Goal: Task Accomplishment & Management: Use online tool/utility

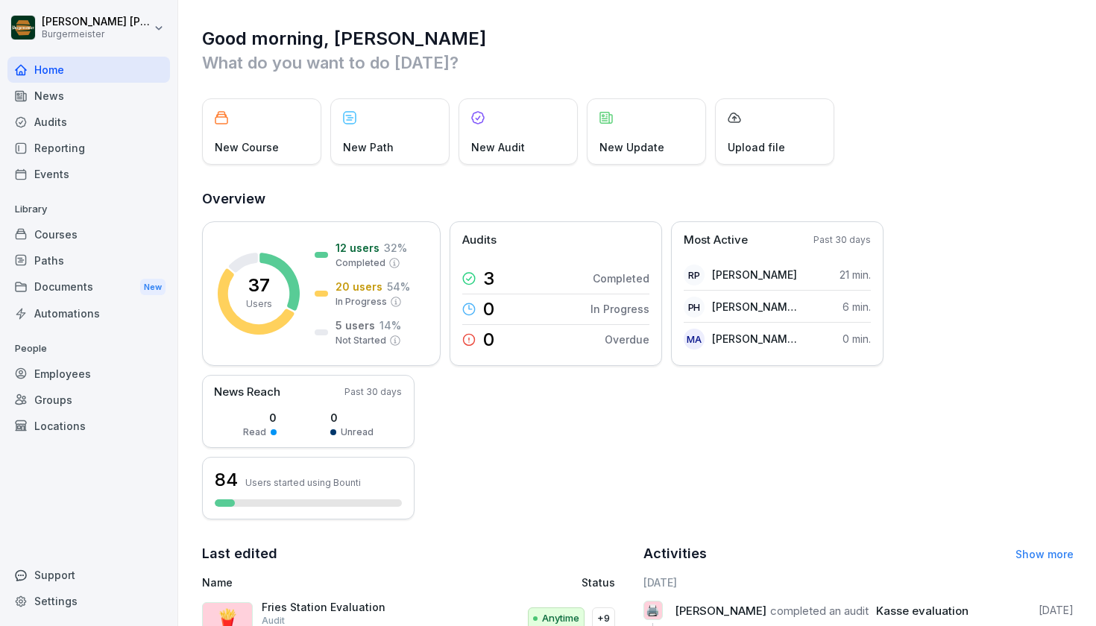
click at [116, 117] on div "Audits" at bounding box center [88, 122] width 163 height 26
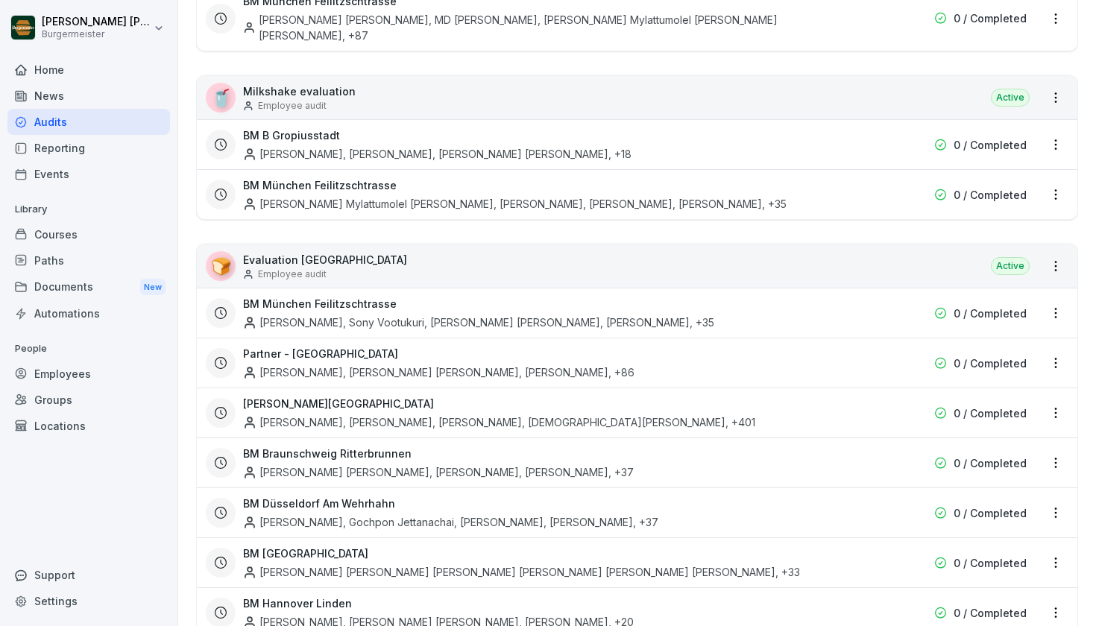
scroll to position [2798, 0]
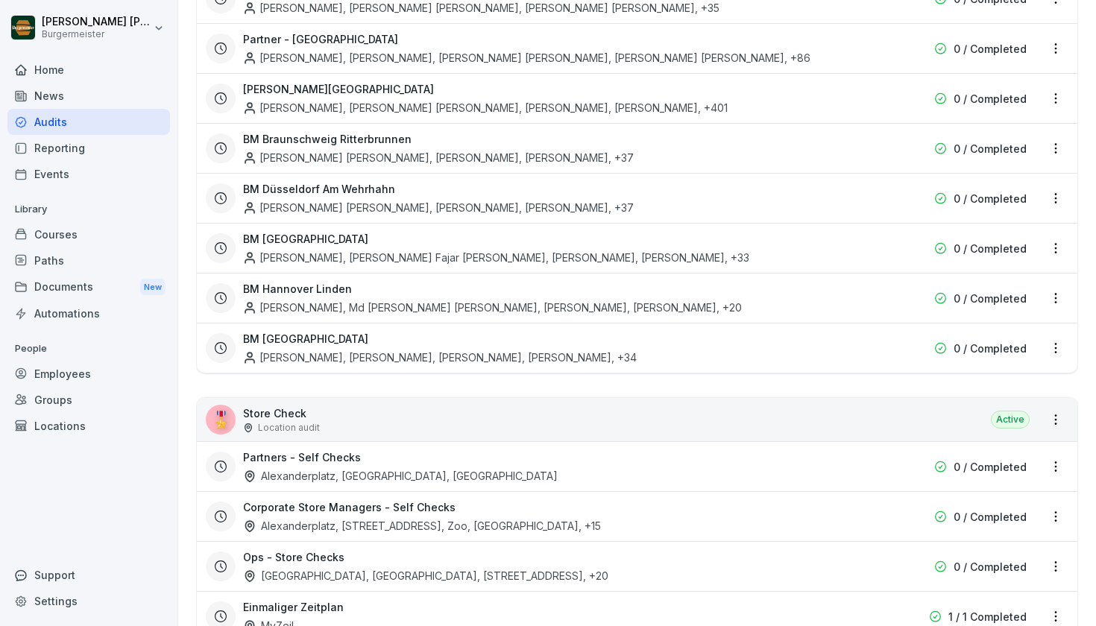
click at [520, 398] on div "🎖️ Store Check Location audit Active" at bounding box center [637, 419] width 880 height 43
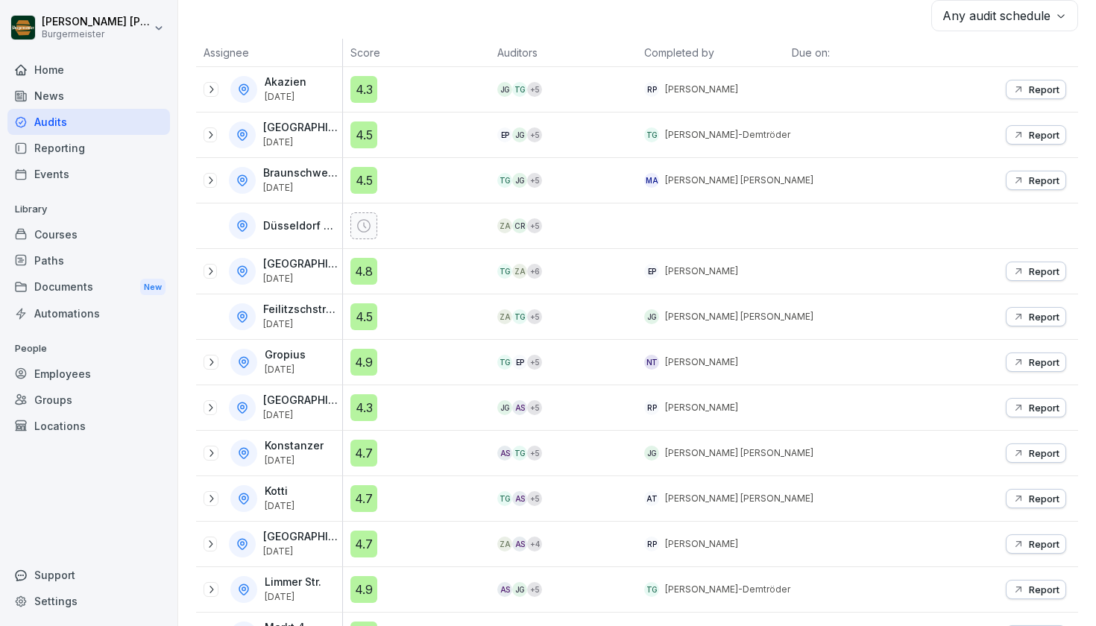
scroll to position [748, 0]
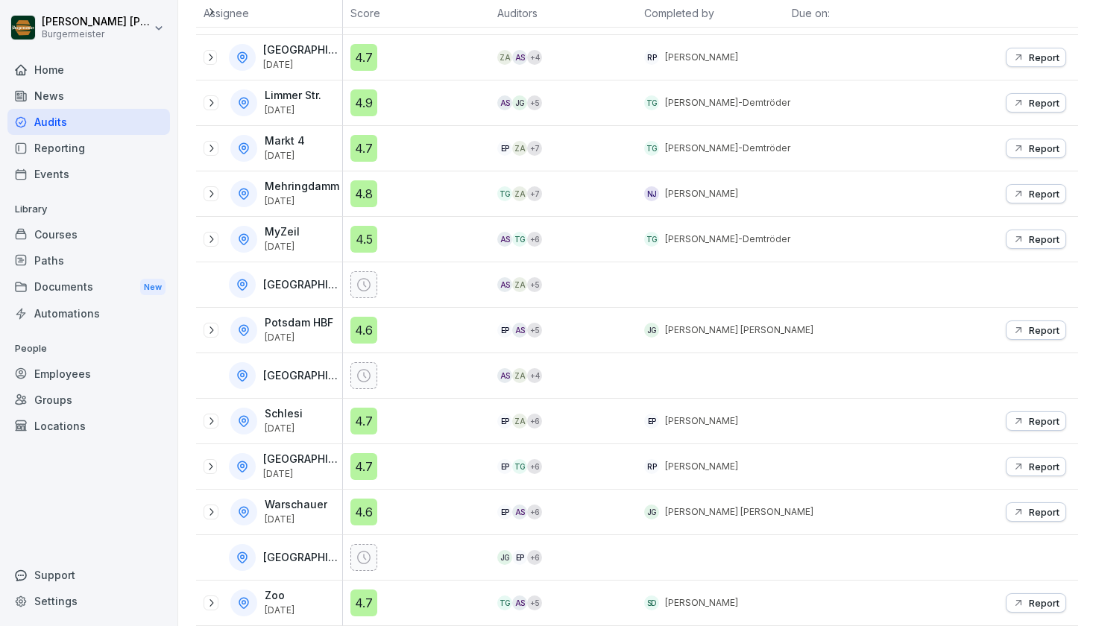
click at [215, 506] on icon at bounding box center [211, 512] width 12 height 12
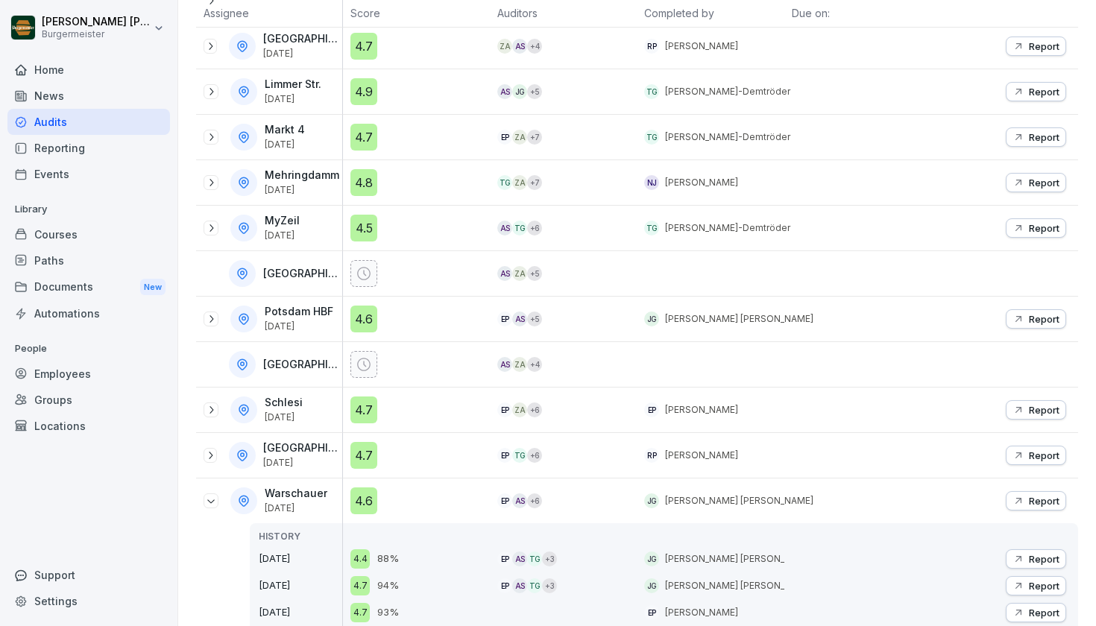
click at [1029, 502] on p "Report" at bounding box center [1044, 501] width 31 height 12
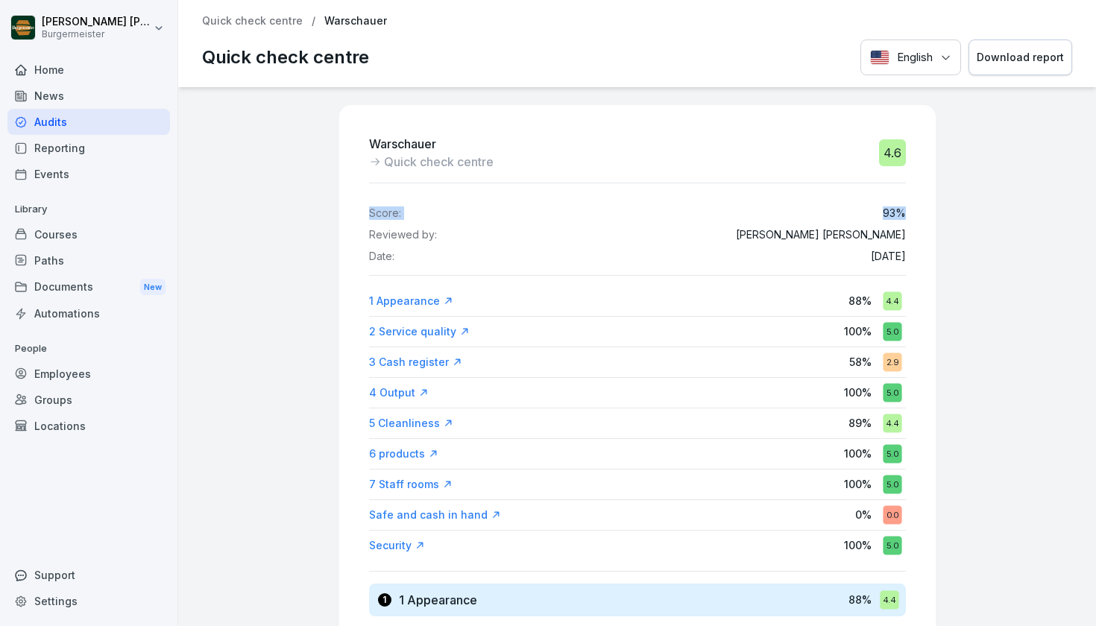
drag, startPoint x: 891, startPoint y: 193, endPoint x: 904, endPoint y: 210, distance: 21.8
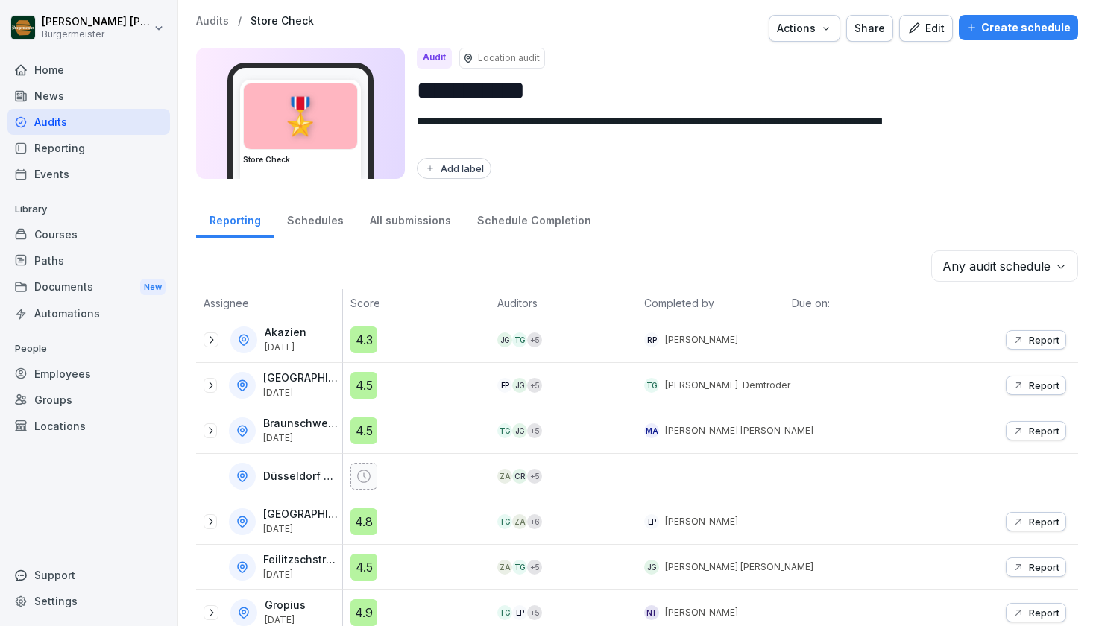
scroll to position [748, 0]
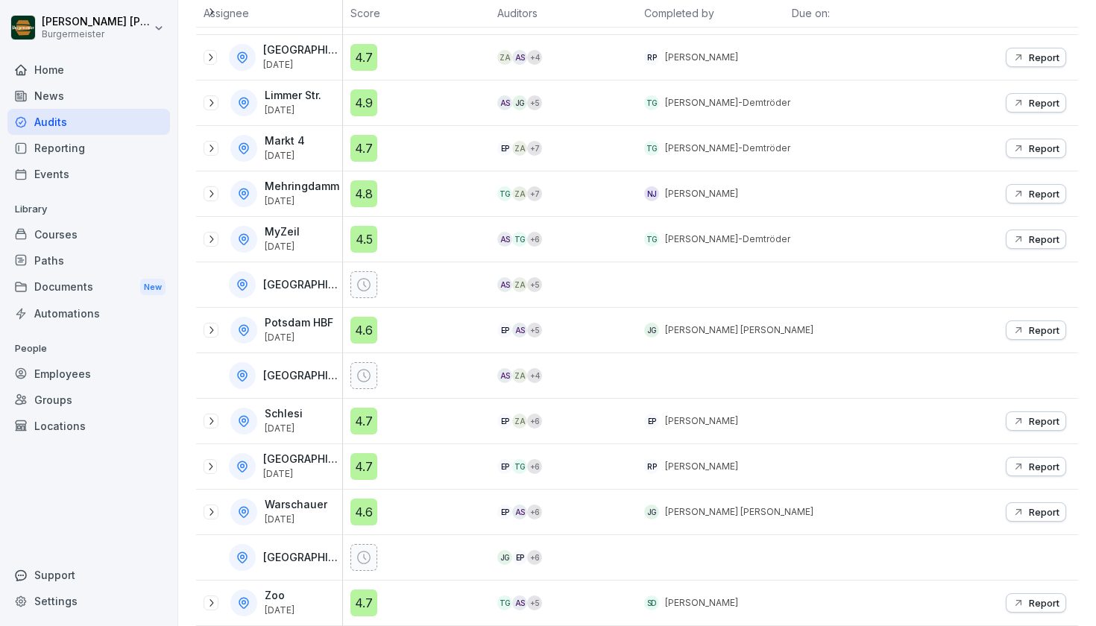
click at [210, 461] on icon at bounding box center [210, 467] width 12 height 12
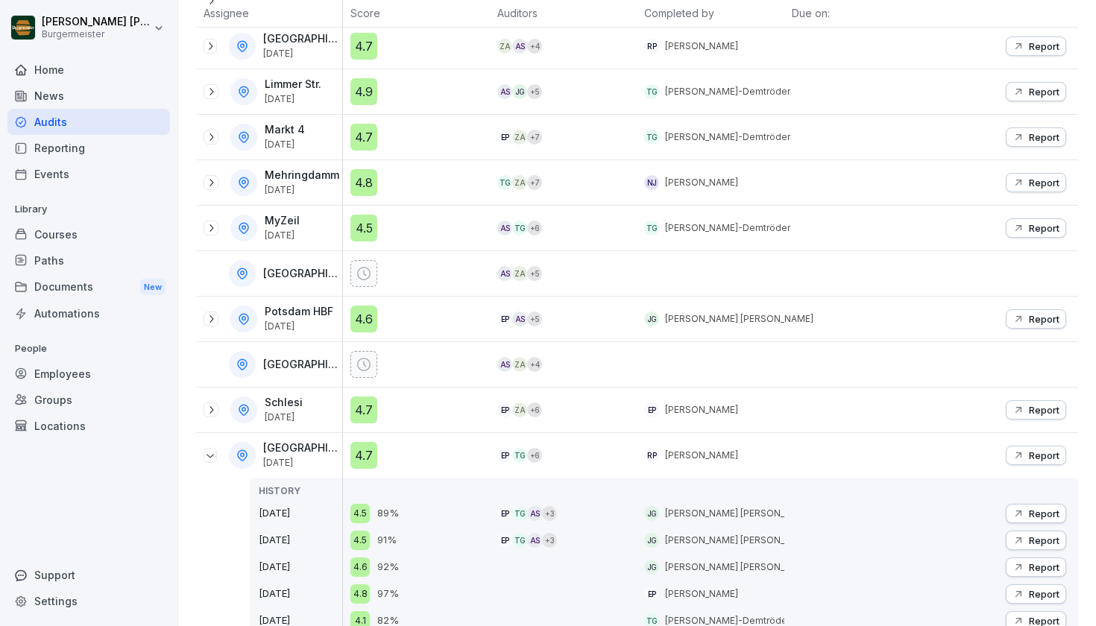
click at [1049, 450] on button "Report" at bounding box center [1036, 455] width 60 height 19
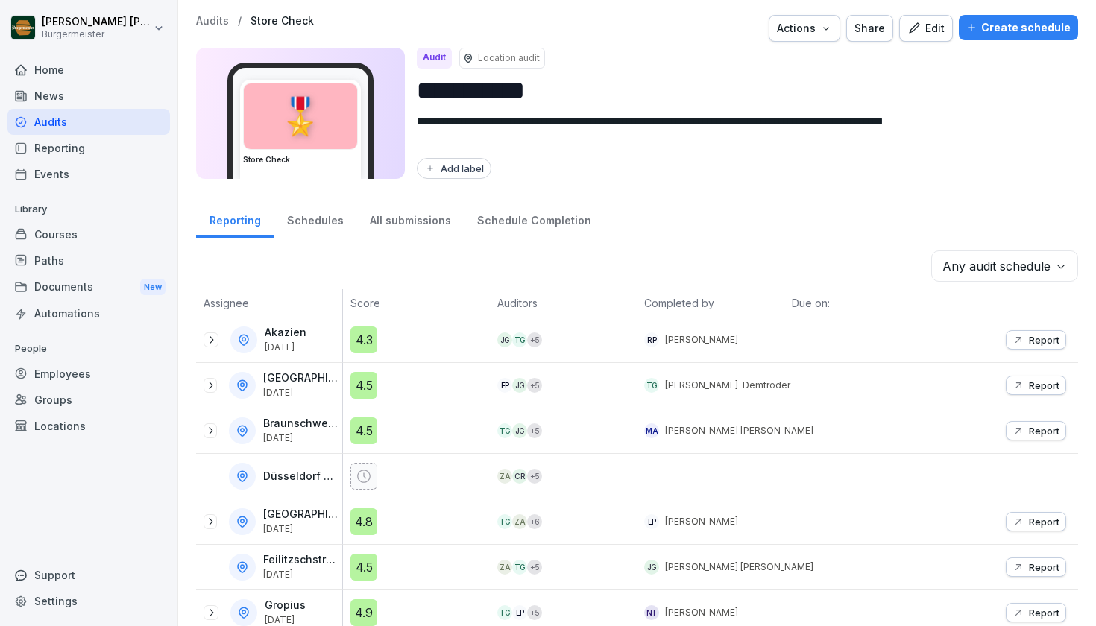
click at [208, 341] on icon at bounding box center [211, 340] width 12 height 12
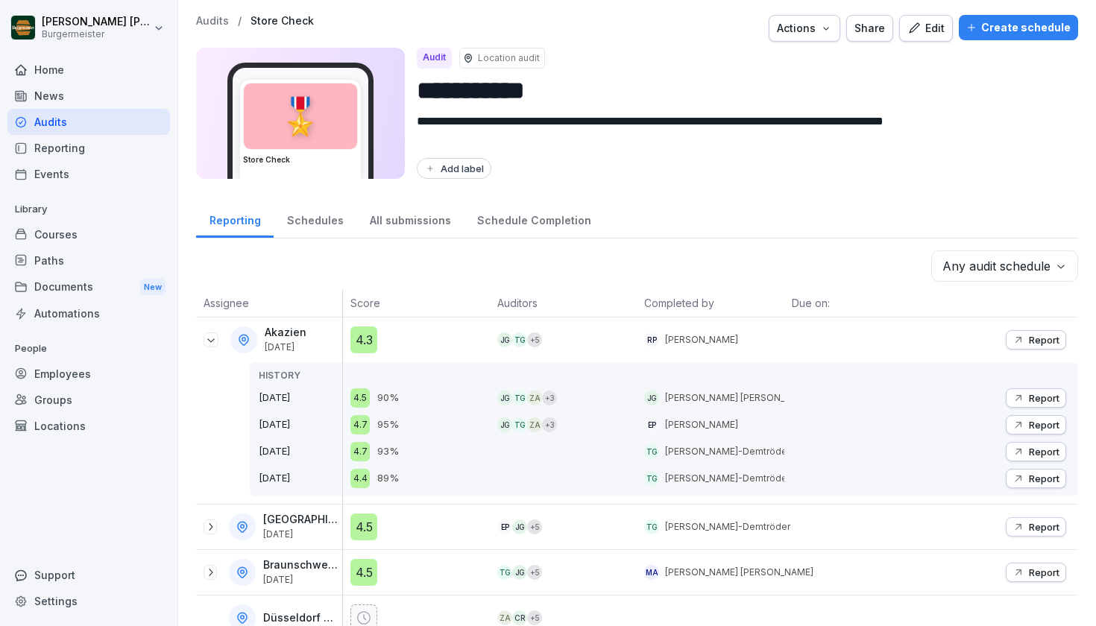
click at [1044, 335] on p "Report" at bounding box center [1044, 340] width 31 height 12
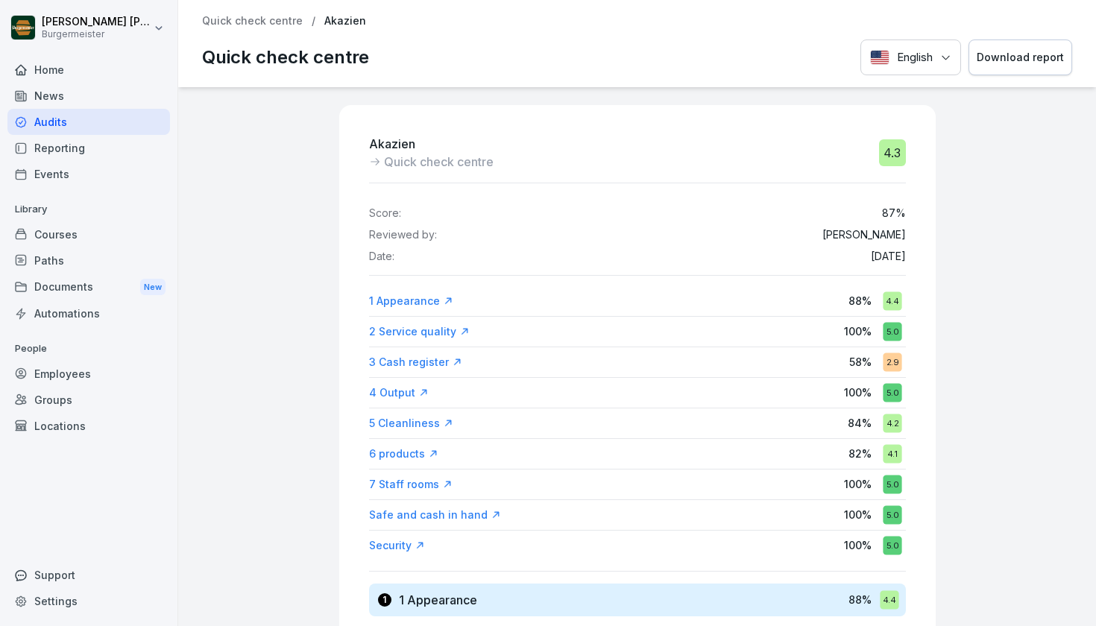
scroll to position [26, 0]
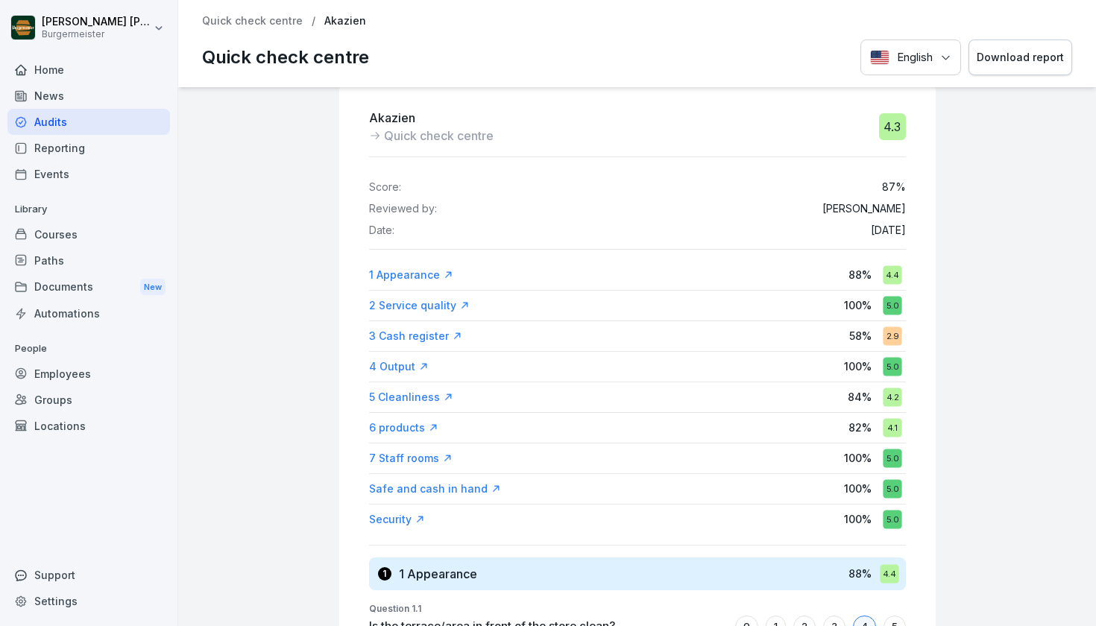
click at [410, 338] on div "3 Cash register" at bounding box center [415, 336] width 93 height 15
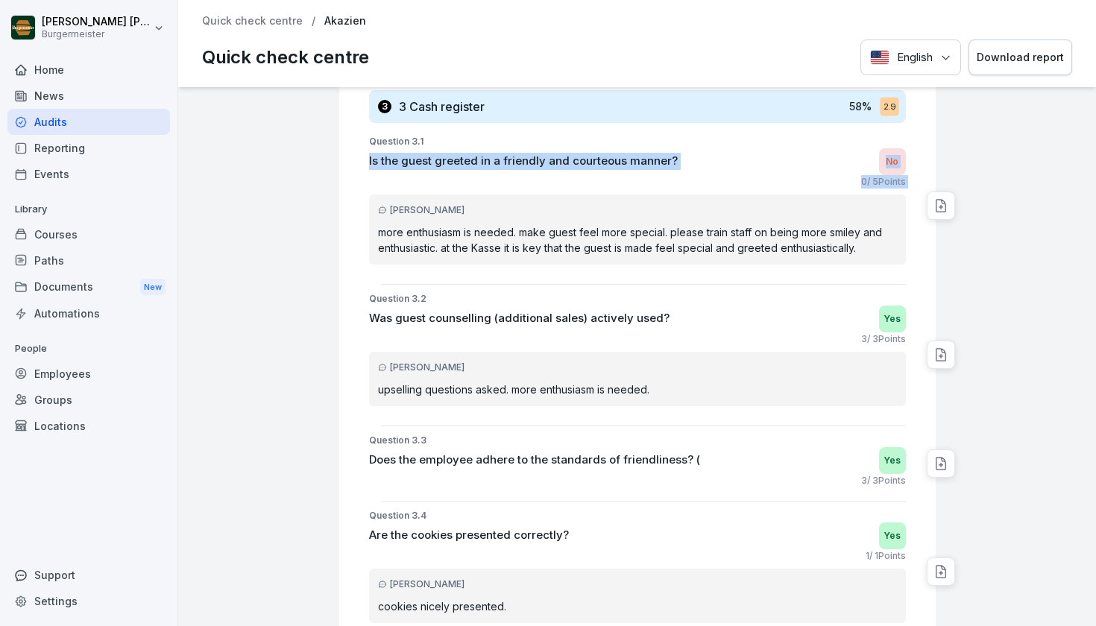
drag, startPoint x: 426, startPoint y: 140, endPoint x: 678, endPoint y: 200, distance: 259.7
click at [677, 200] on div "Question 3.1 Is the guest greeted in a friendly and courteous manner? No 0 / 5 …" at bounding box center [643, 206] width 584 height 142
click at [678, 204] on div "[PERSON_NAME]" at bounding box center [637, 210] width 519 height 13
drag, startPoint x: 593, startPoint y: 218, endPoint x: 731, endPoint y: 217, distance: 137.2
click at [730, 217] on div "[PERSON_NAME] more enthusiasm is needed. make guest feel more special. please t…" at bounding box center [637, 230] width 537 height 70
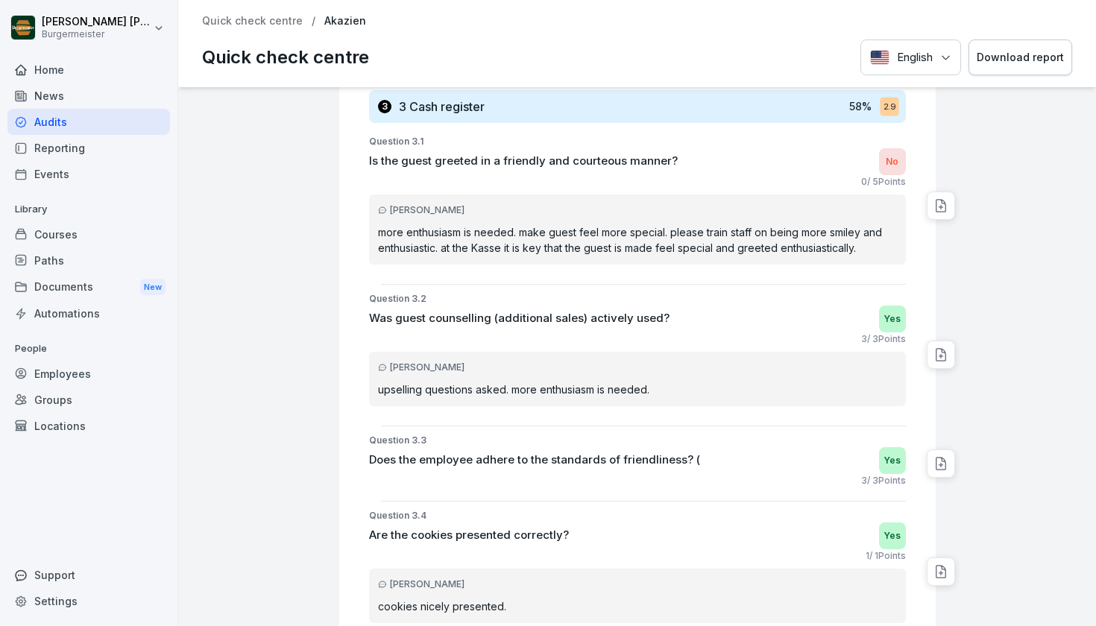
click at [731, 217] on div "[PERSON_NAME] more enthusiasm is needed. make guest feel more special. please t…" at bounding box center [637, 230] width 537 height 70
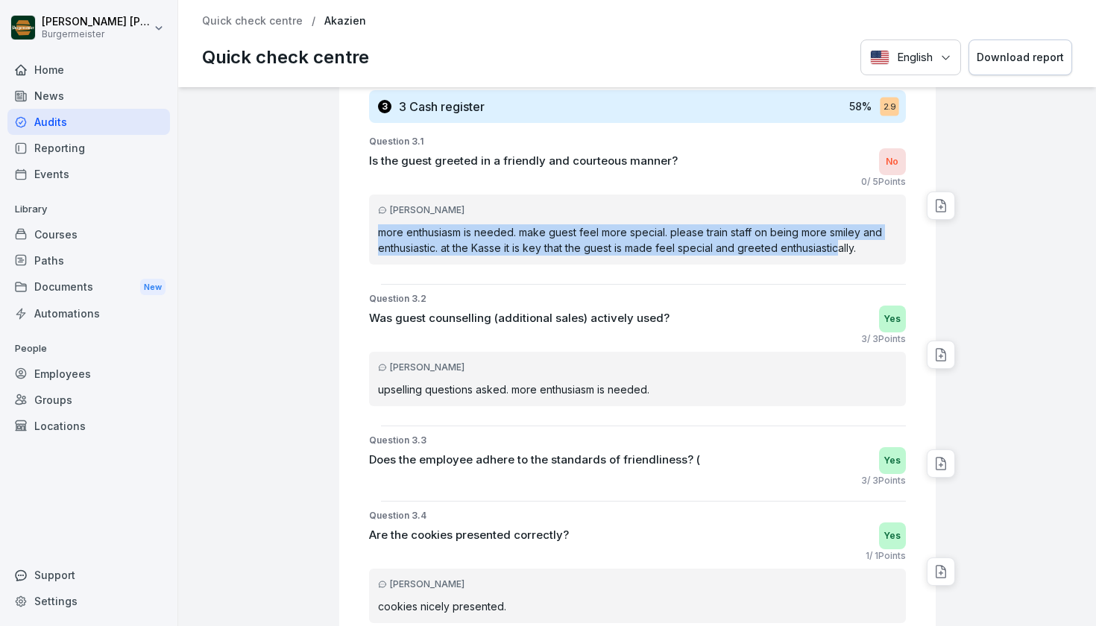
drag, startPoint x: 586, startPoint y: 219, endPoint x: 828, endPoint y: 238, distance: 243.0
click at [828, 238] on div "[PERSON_NAME] more enthusiasm is needed. make guest feel more special. please t…" at bounding box center [637, 230] width 537 height 70
click at [828, 237] on p "more enthusiasm is needed. make guest feel more special. please train staff on …" at bounding box center [637, 239] width 519 height 31
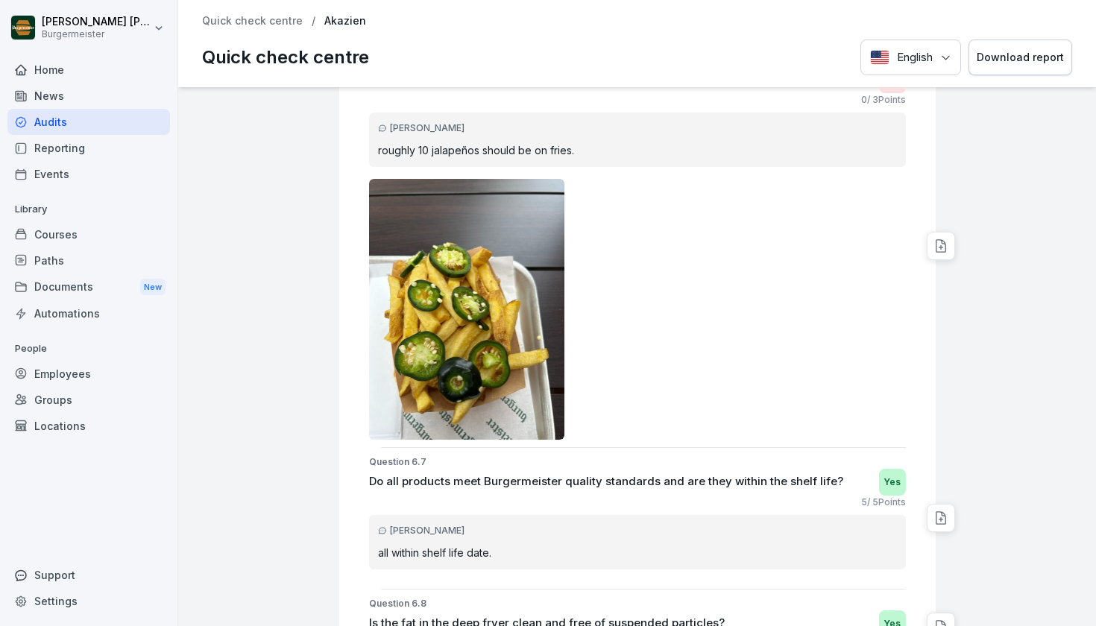
scroll to position [11415, 0]
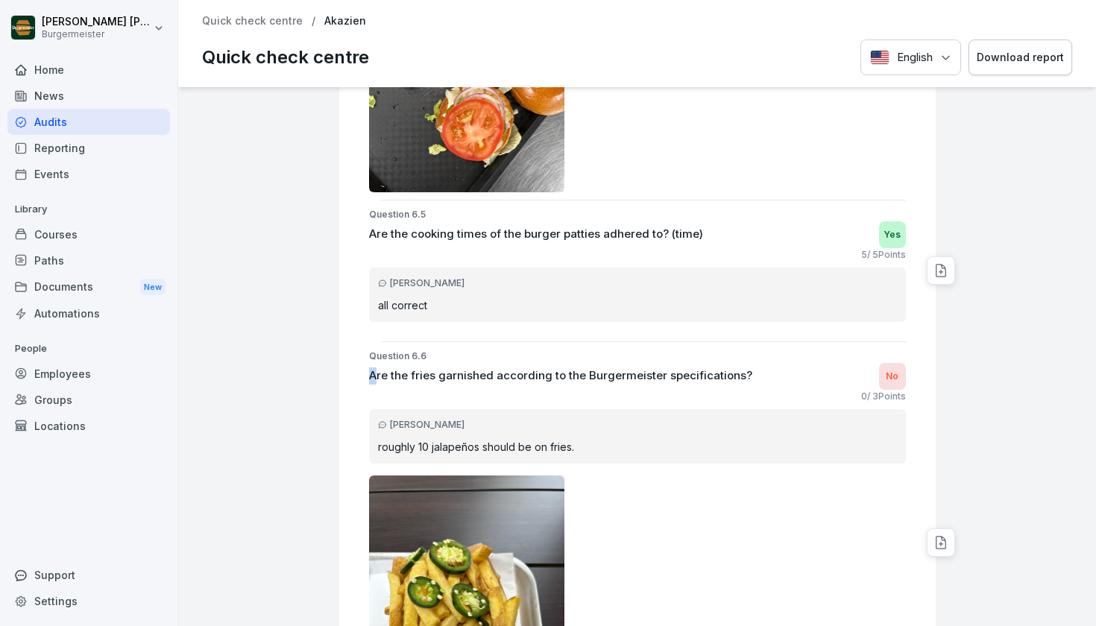
drag, startPoint x: 533, startPoint y: 350, endPoint x: 622, endPoint y: 350, distance: 88.7
click at [622, 350] on div "Question 6.6 Are the fries garnished according to the Burgermeister specificati…" at bounding box center [643, 543] width 584 height 387
click at [622, 350] on p "Question 6.6" at bounding box center [637, 356] width 537 height 13
drag, startPoint x: 420, startPoint y: 366, endPoint x: 669, endPoint y: 382, distance: 248.8
click at [669, 383] on div "Are the fries garnished according to the Burgermeister specifications? No" at bounding box center [637, 376] width 537 height 27
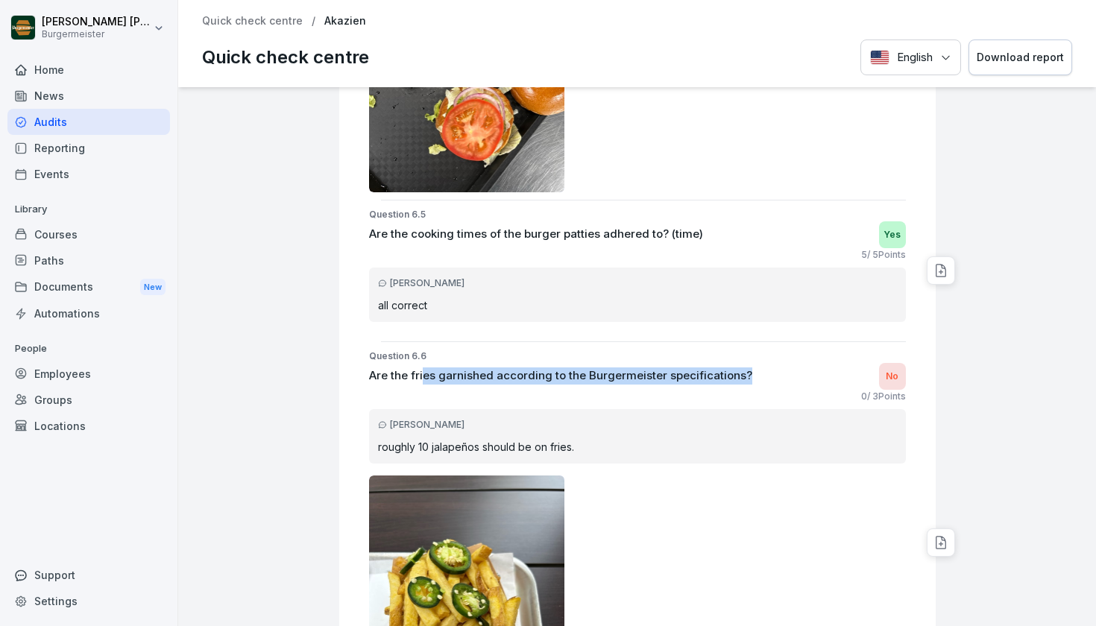
click at [669, 382] on div "Are the fries garnished according to the Burgermeister specifications? No" at bounding box center [637, 376] width 537 height 27
drag, startPoint x: 584, startPoint y: 357, endPoint x: 731, endPoint y: 383, distance: 149.9
click at [731, 383] on div "Are the fries garnished according to the Burgermeister specifications? No" at bounding box center [637, 376] width 537 height 27
click at [731, 382] on div "Are the fries garnished according to the Burgermeister specifications? No" at bounding box center [637, 376] width 537 height 27
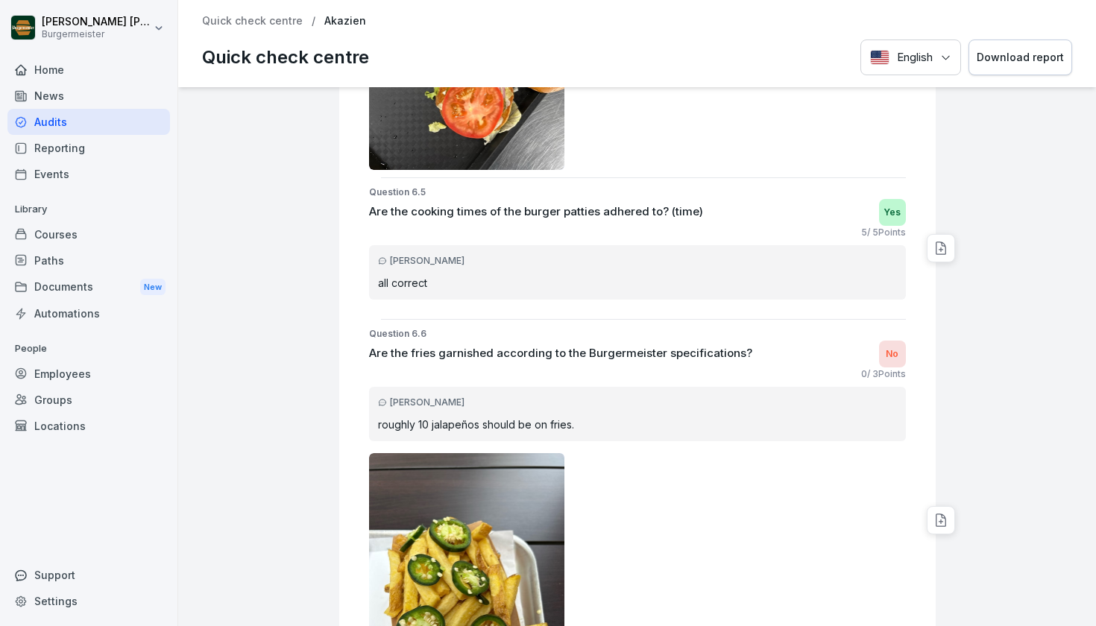
scroll to position [11539, 0]
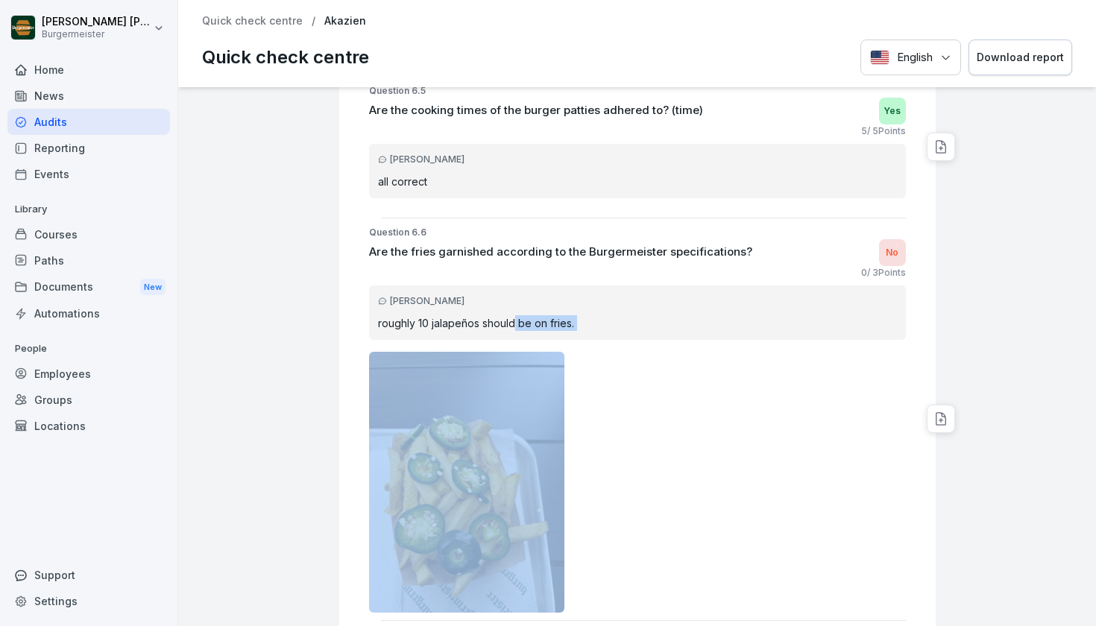
drag, startPoint x: 501, startPoint y: 316, endPoint x: 719, endPoint y: 347, distance: 220.5
click at [719, 347] on div "[PERSON_NAME] roughly 10 jalapeños should be on fries." at bounding box center [637, 449] width 537 height 327
click at [719, 352] on div at bounding box center [637, 482] width 537 height 261
drag, startPoint x: 483, startPoint y: 318, endPoint x: 667, endPoint y: 353, distance: 187.3
click at [667, 352] on div "[PERSON_NAME] roughly 10 jalapeños should be on fries." at bounding box center [637, 449] width 537 height 327
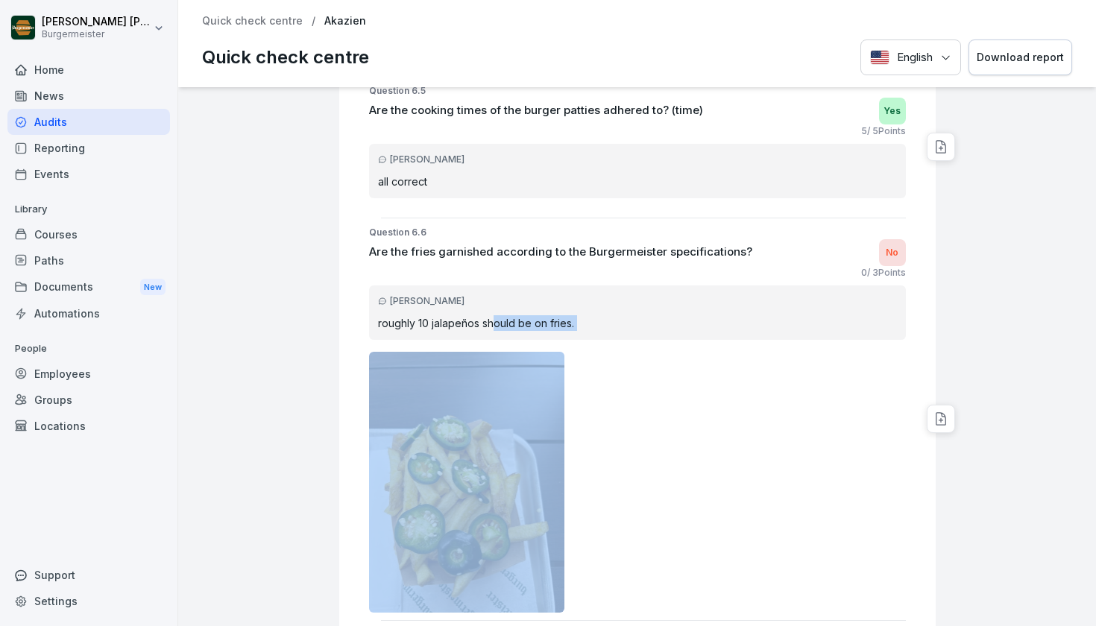
click at [667, 353] on div at bounding box center [637, 482] width 537 height 261
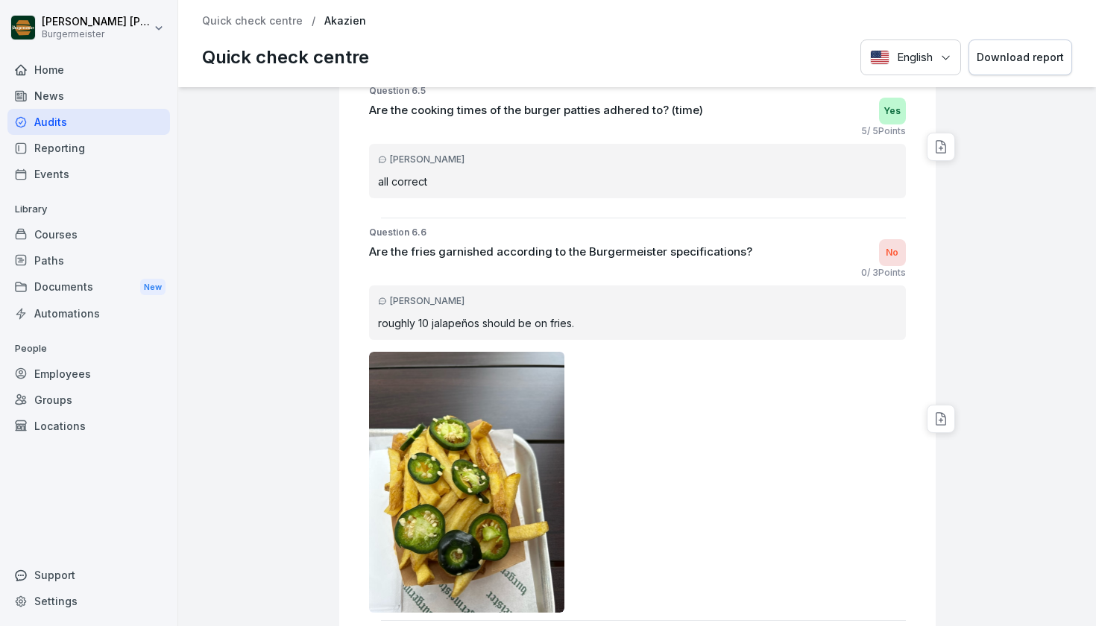
click at [441, 423] on img at bounding box center [467, 482] width 196 height 261
click at [383, 431] on img at bounding box center [467, 482] width 196 height 261
click at [411, 469] on img at bounding box center [467, 482] width 196 height 261
drag, startPoint x: 474, startPoint y: 489, endPoint x: 435, endPoint y: 522, distance: 50.8
click at [475, 489] on img at bounding box center [467, 482] width 196 height 261
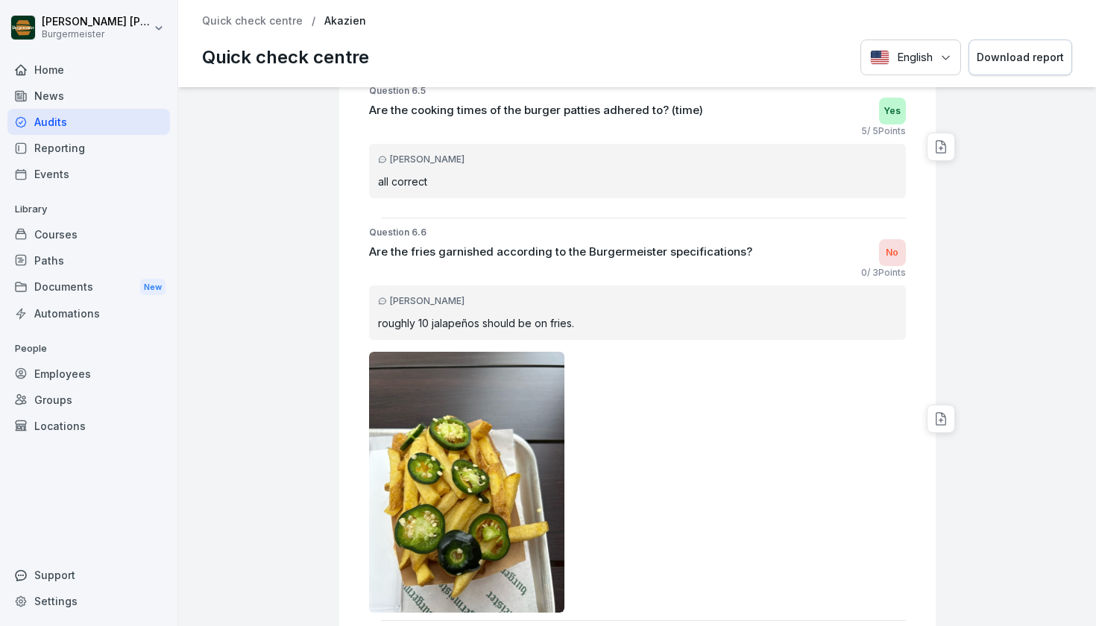
click at [419, 531] on img at bounding box center [467, 482] width 196 height 261
click at [459, 543] on img at bounding box center [467, 482] width 196 height 261
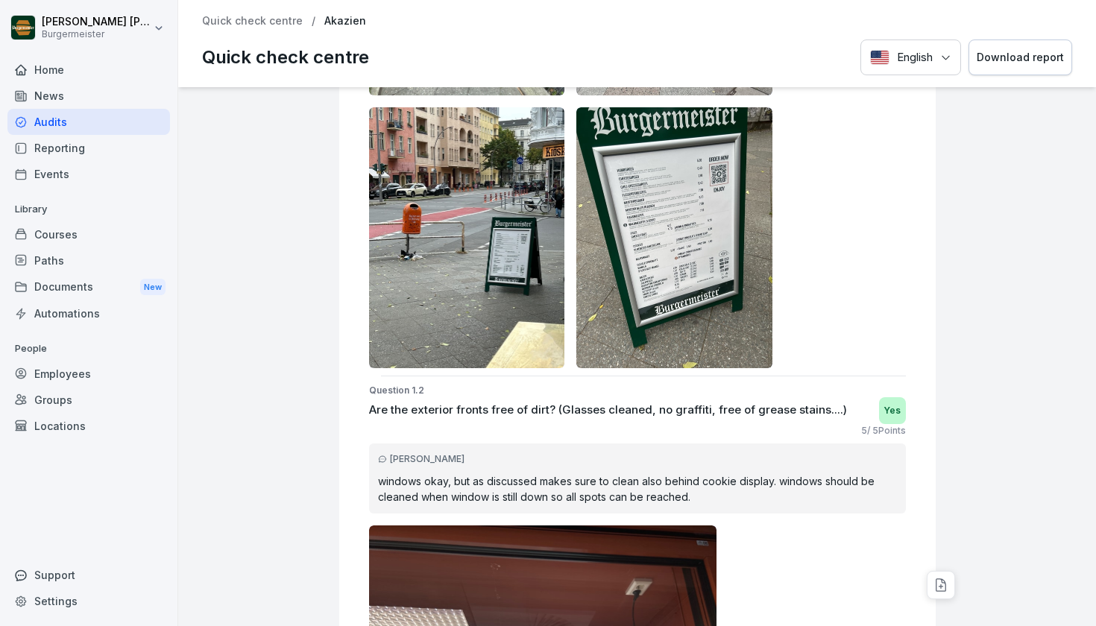
scroll to position [0, 0]
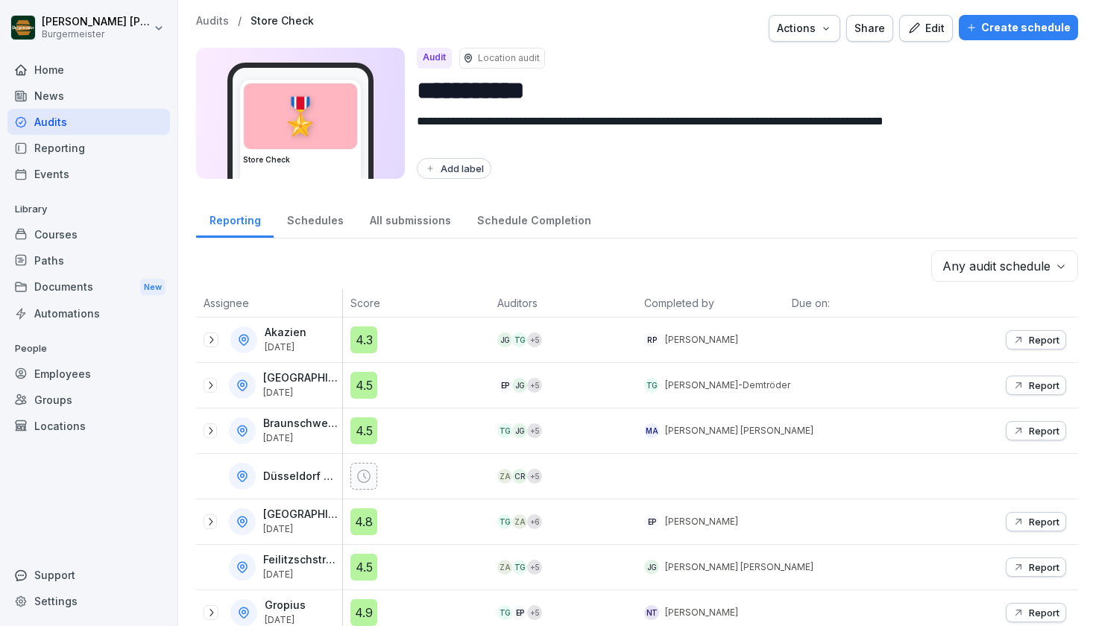
click at [210, 336] on icon at bounding box center [211, 340] width 12 height 12
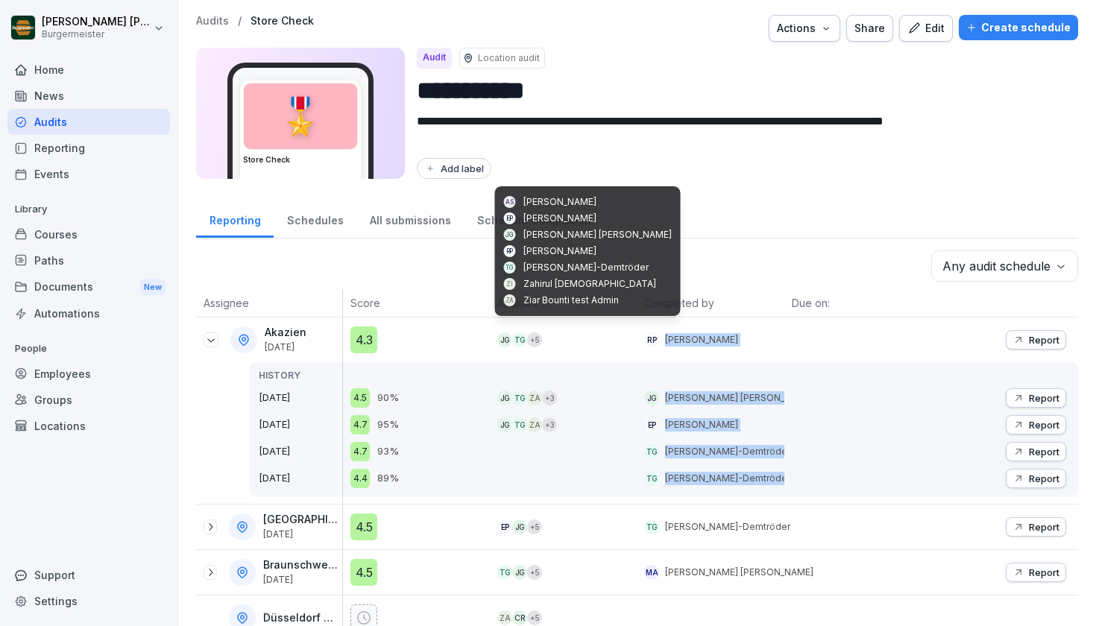
drag, startPoint x: 769, startPoint y: 338, endPoint x: 608, endPoint y: 343, distance: 161.1
click at [601, 338] on tr "Akazien [DATE] HISTORY [DATE] [DATE] [DATE] [DATE] 4.3 4.5 90% 4.7 95% 4.7 93% …" at bounding box center [637, 411] width 882 height 187
click at [616, 346] on div "JG TG + 5" at bounding box center [566, 339] width 139 height 15
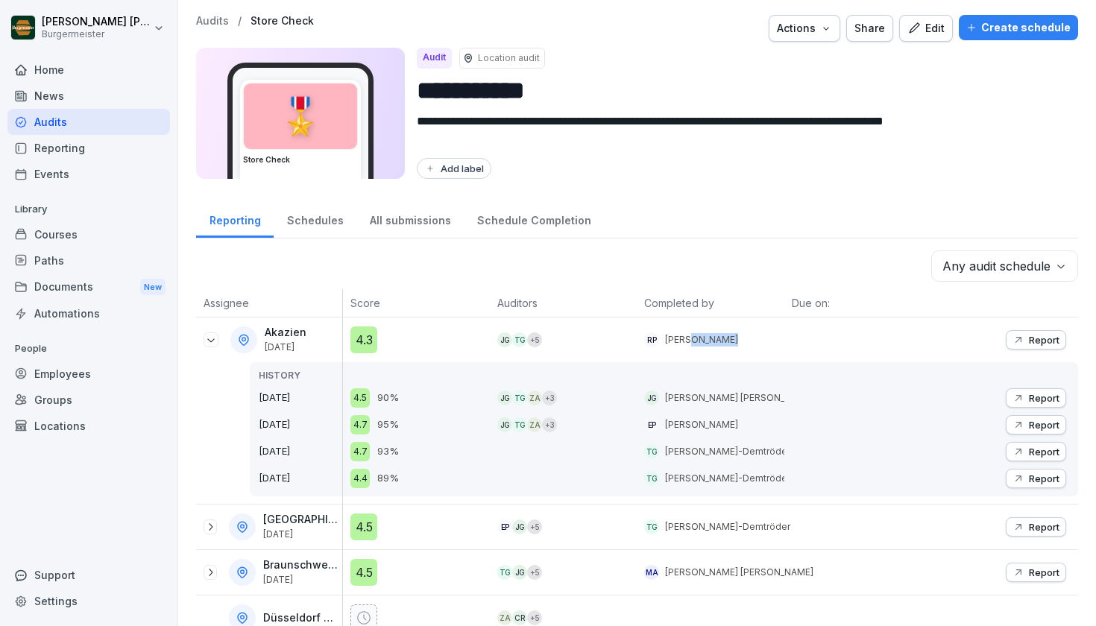
drag, startPoint x: 720, startPoint y: 335, endPoint x: 684, endPoint y: 335, distance: 35.8
click at [684, 335] on p "[PERSON_NAME]" at bounding box center [701, 339] width 73 height 13
click at [813, 337] on div at bounding box center [857, 411] width 147 height 186
click at [1012, 345] on icon "button" at bounding box center [1018, 340] width 12 height 12
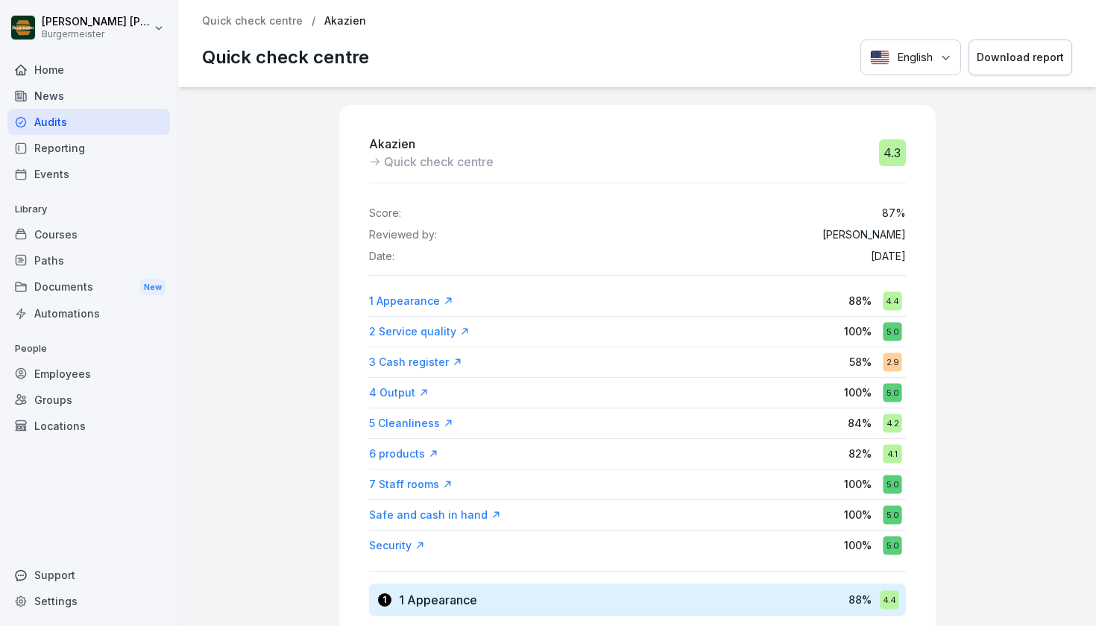
scroll to position [130, 0]
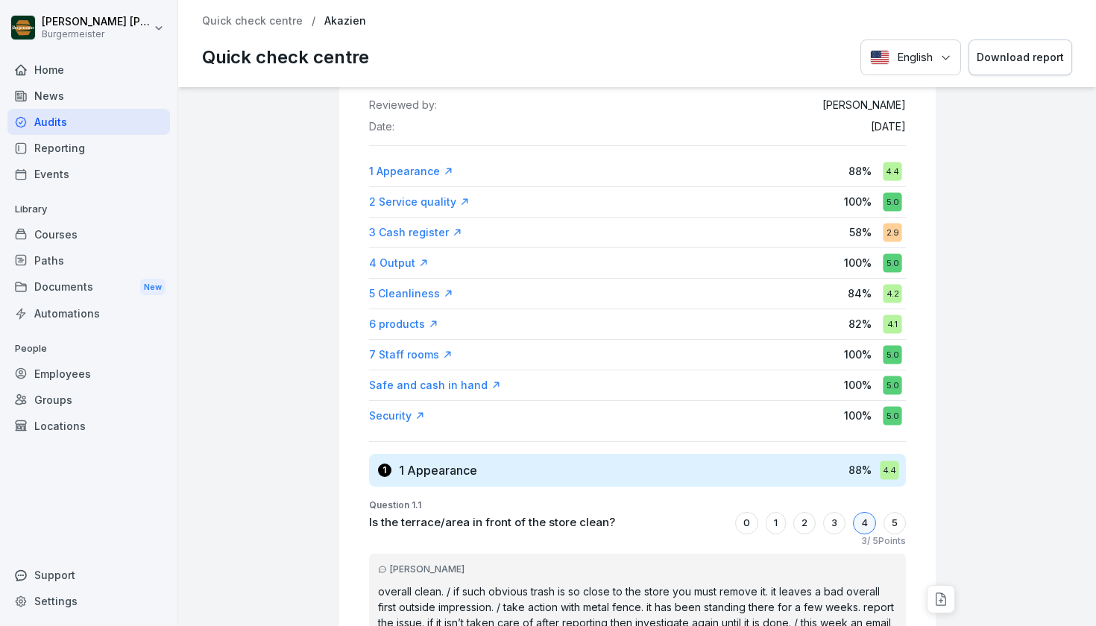
click at [402, 291] on div "5 Cleanliness" at bounding box center [411, 293] width 84 height 15
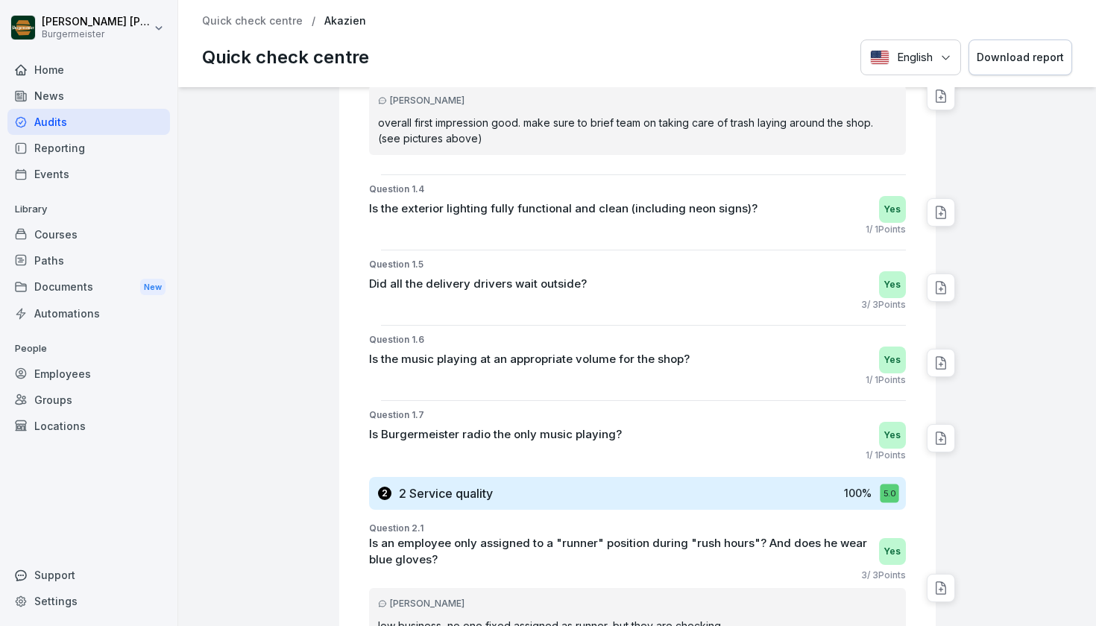
scroll to position [98, 0]
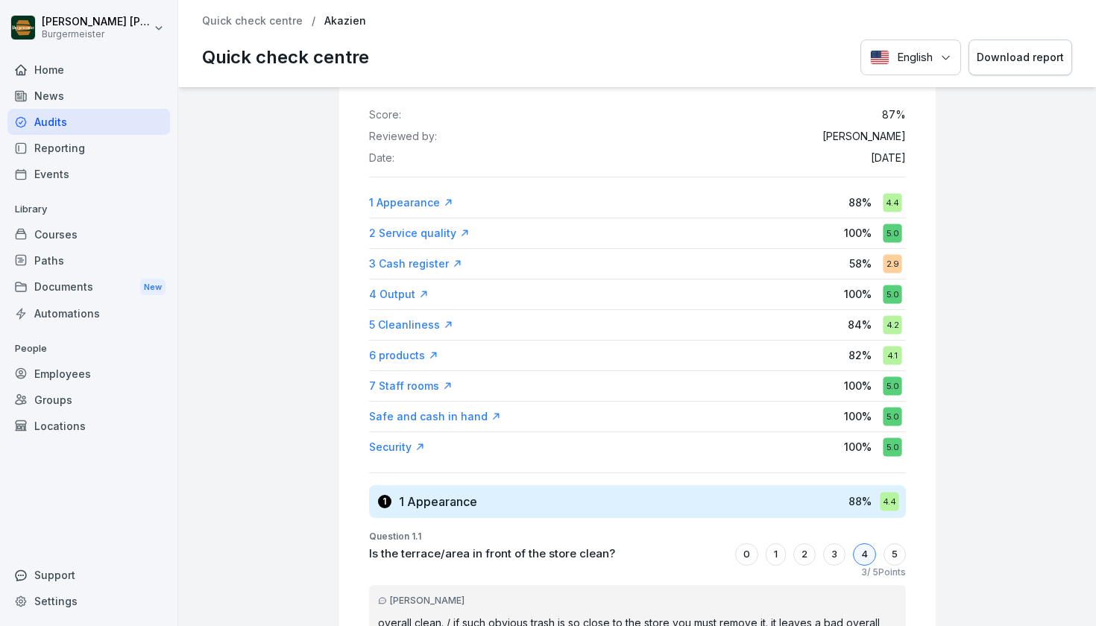
click at [397, 350] on div "6 products" at bounding box center [403, 355] width 69 height 15
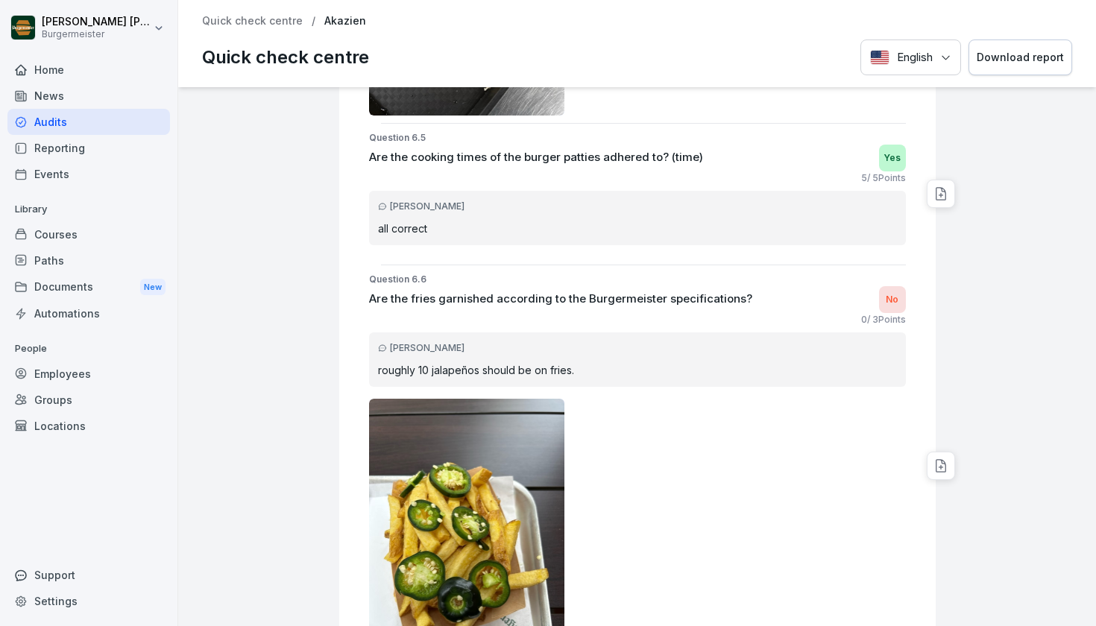
scroll to position [11786, 0]
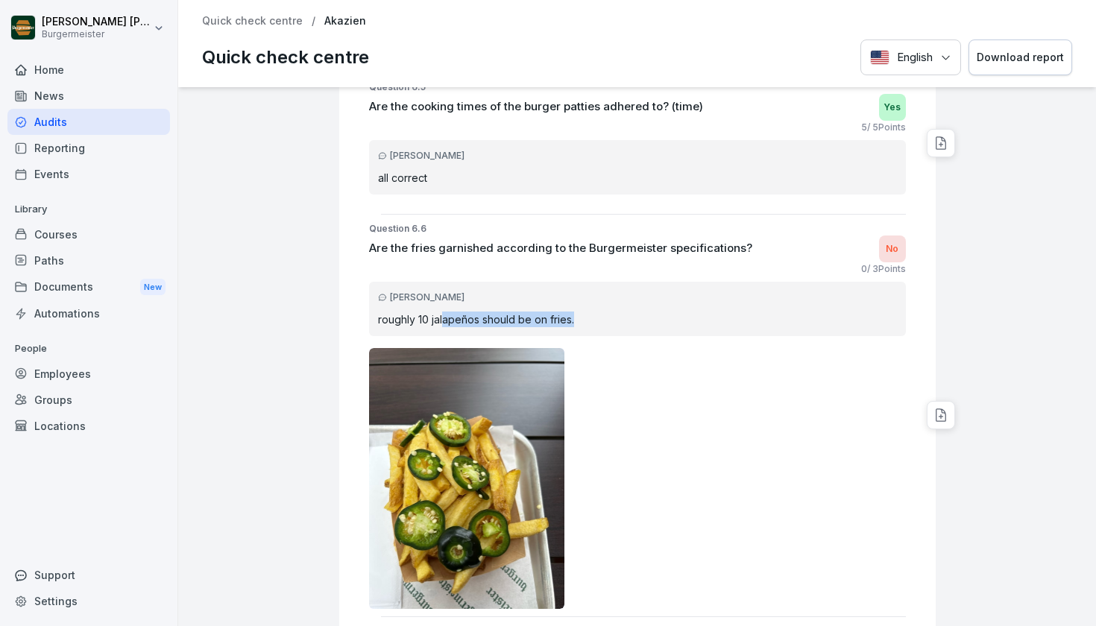
drag, startPoint x: 442, startPoint y: 320, endPoint x: 572, endPoint y: 328, distance: 130.0
click at [570, 329] on div "[PERSON_NAME] roughly 10 jalapeños should be on fries." at bounding box center [637, 309] width 537 height 54
click at [572, 328] on div "[PERSON_NAME] roughly 10 jalapeños should be on fries." at bounding box center [637, 309] width 537 height 54
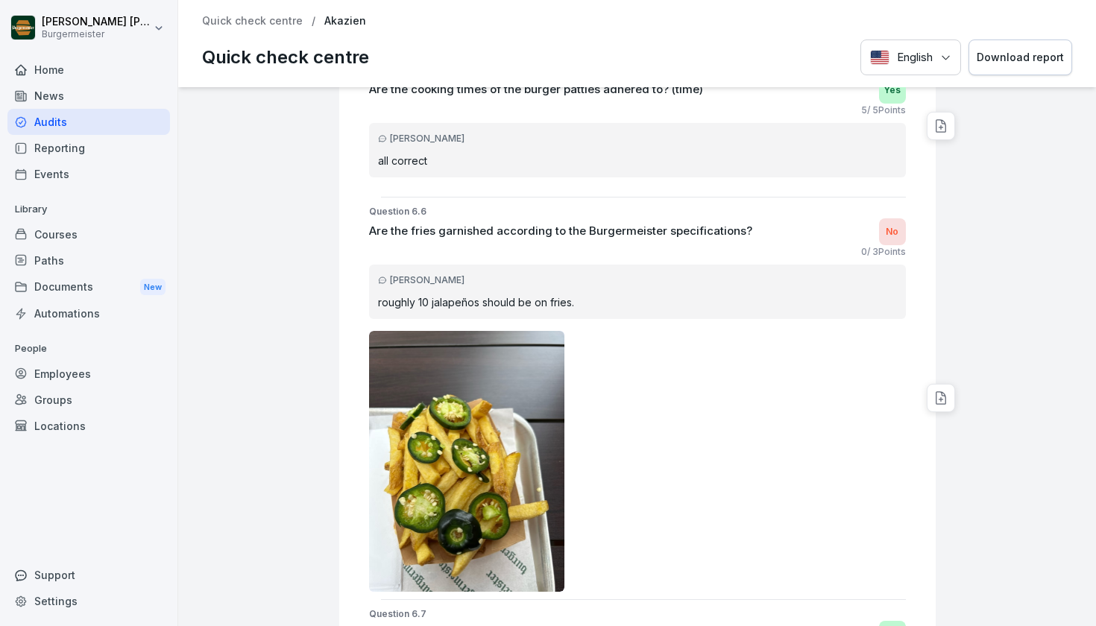
scroll to position [11806, 0]
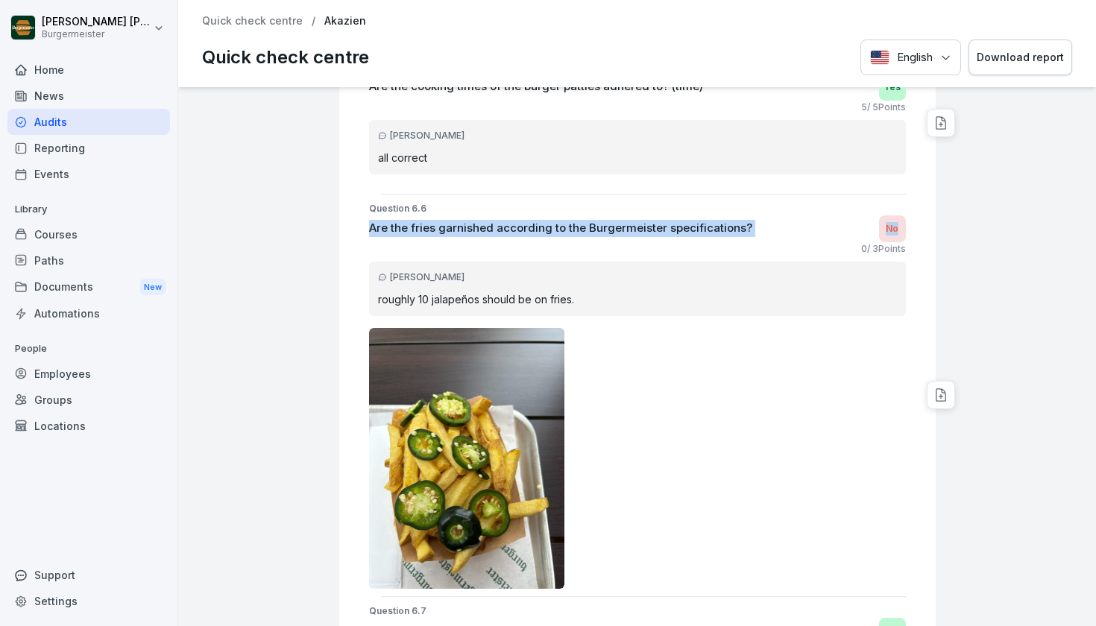
drag, startPoint x: 880, startPoint y: 209, endPoint x: 895, endPoint y: 230, distance: 26.3
click at [895, 230] on div "Question 6.6 Are the fries garnished according to the Burgermeister specificati…" at bounding box center [643, 395] width 584 height 387
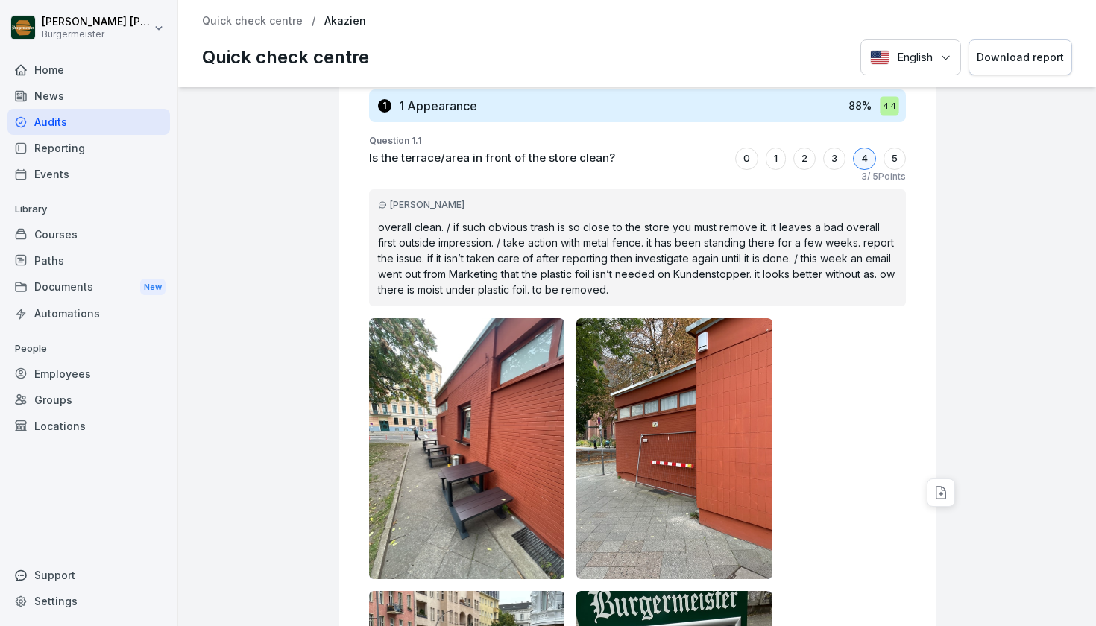
scroll to position [206, 0]
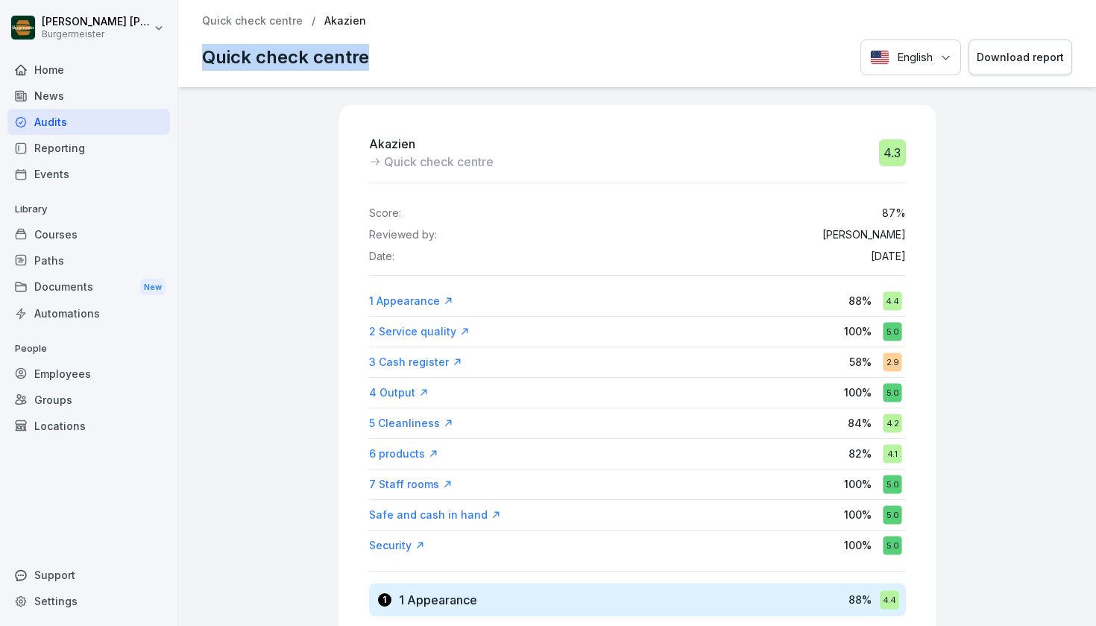
drag, startPoint x: 430, startPoint y: 25, endPoint x: 608, endPoint y: 71, distance: 183.9
click at [604, 72] on div "Quick check centre / Akazien Quick check centre English Download report" at bounding box center [637, 43] width 918 height 87
click at [608, 71] on div "Quick check centre English Download report" at bounding box center [637, 58] width 870 height 37
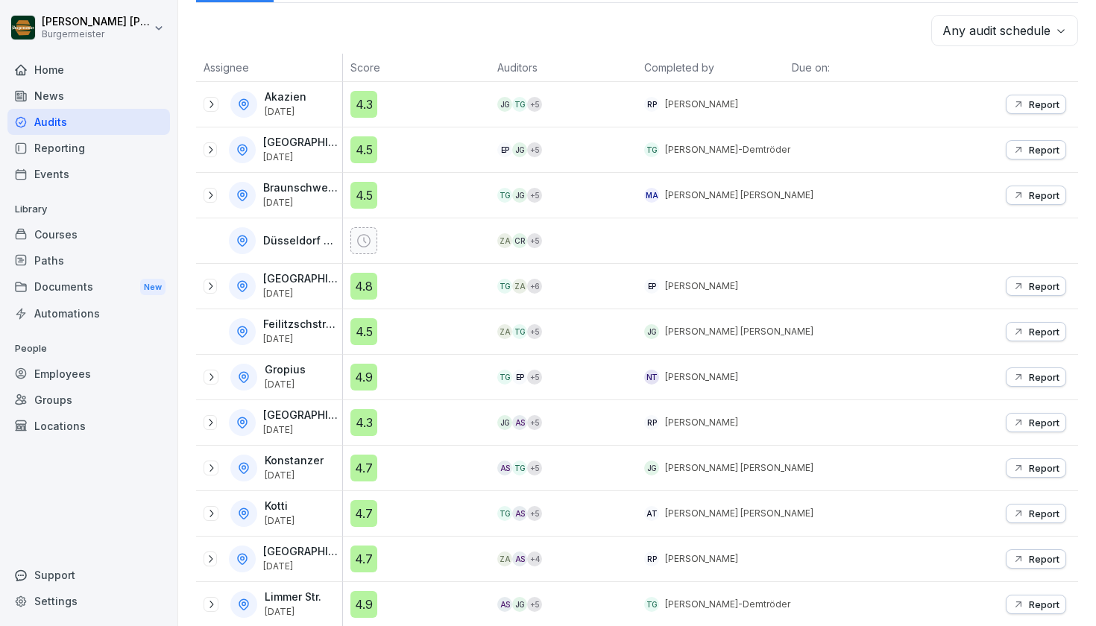
scroll to position [256, 0]
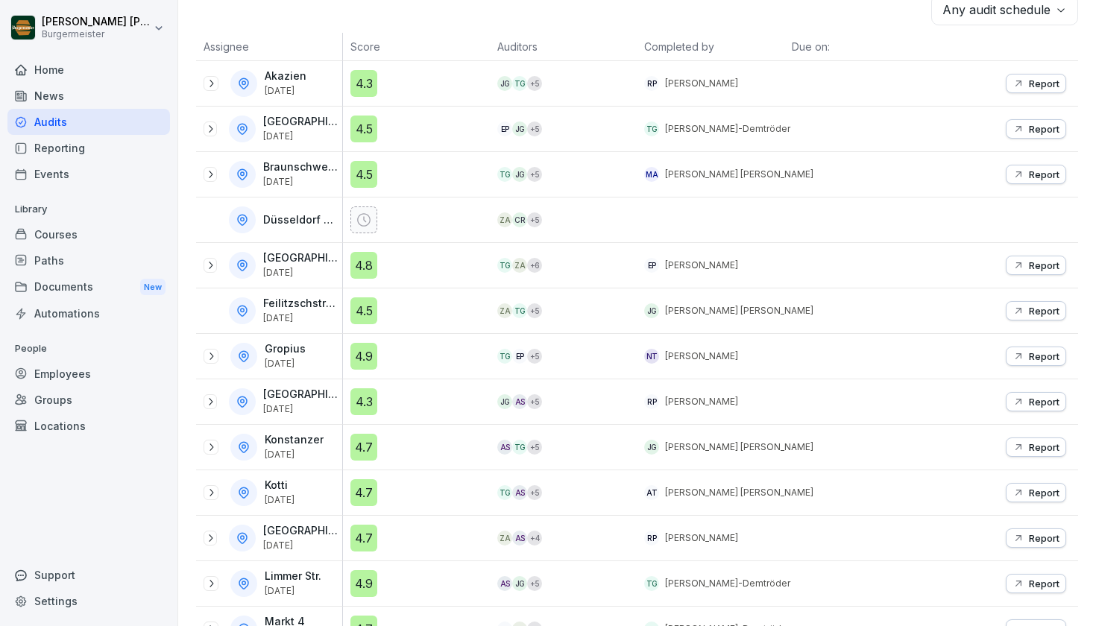
click at [213, 359] on icon at bounding box center [211, 356] width 12 height 12
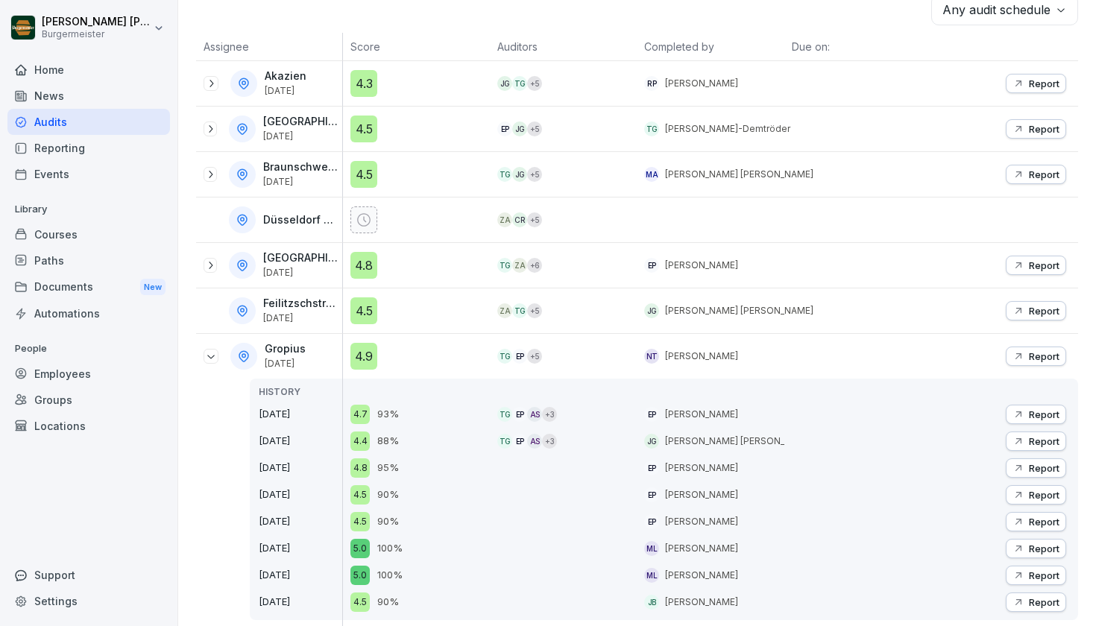
click at [1045, 355] on p "Report" at bounding box center [1044, 356] width 31 height 12
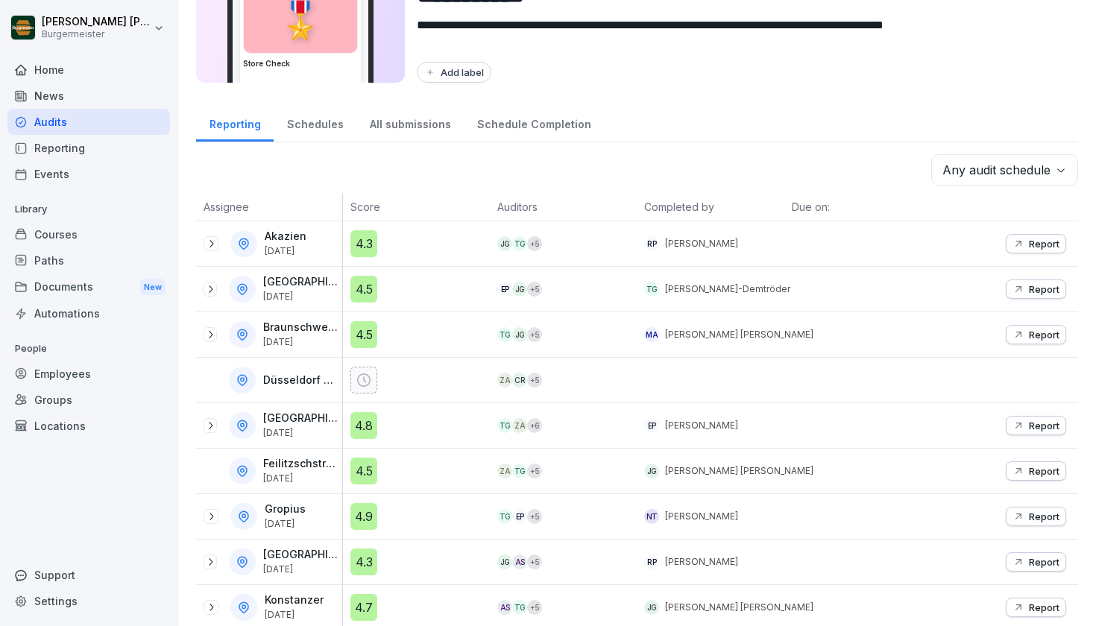
scroll to position [113, 0]
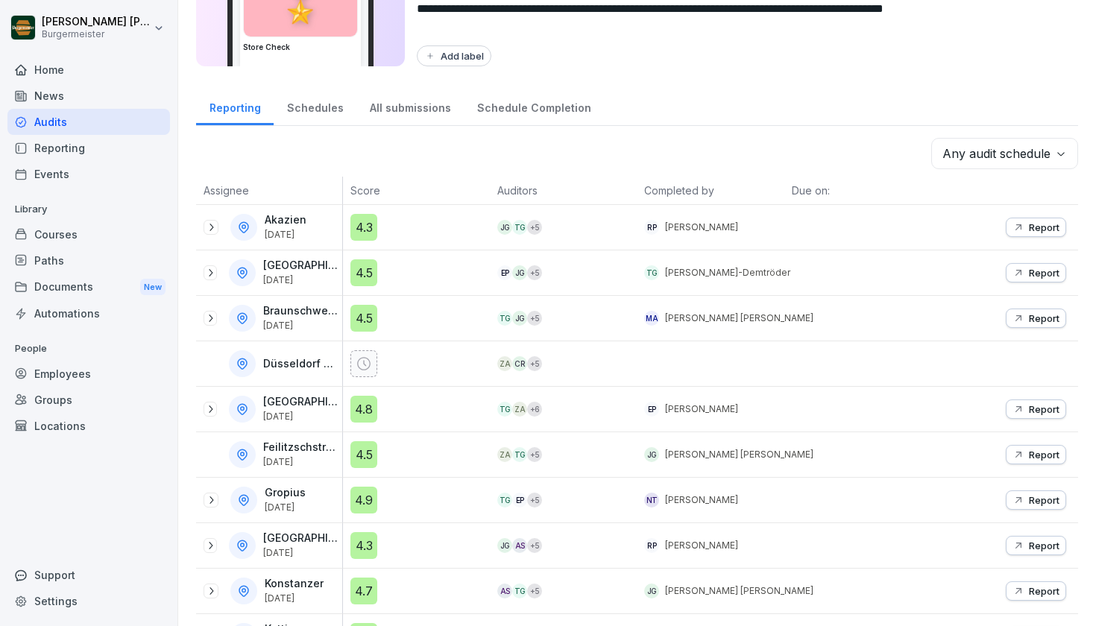
click at [209, 550] on icon at bounding box center [210, 546] width 12 height 12
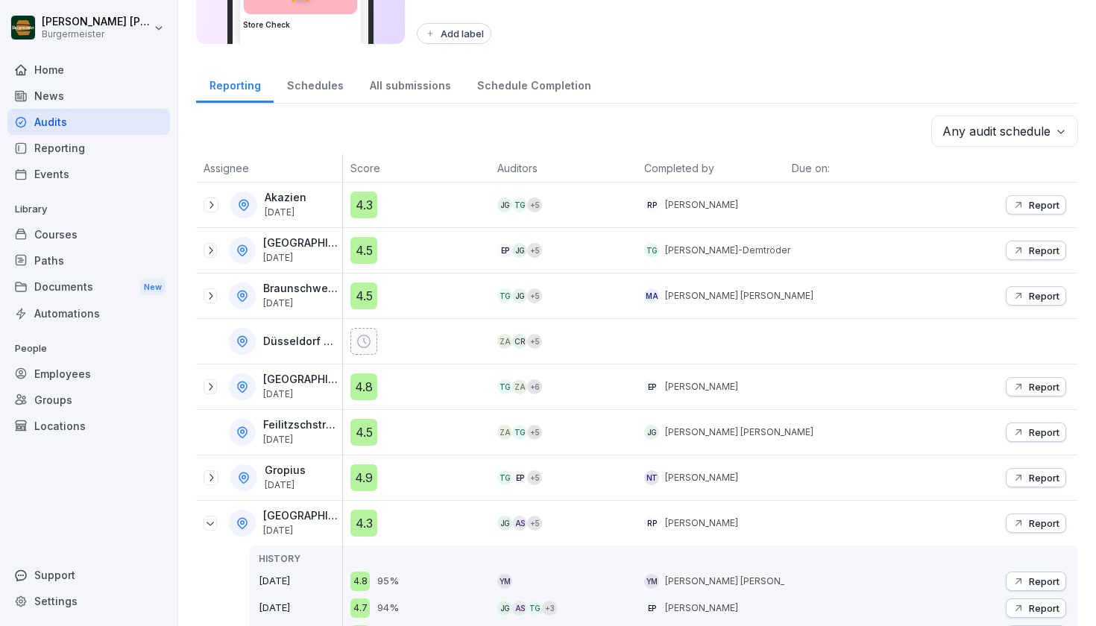
scroll to position [233, 0]
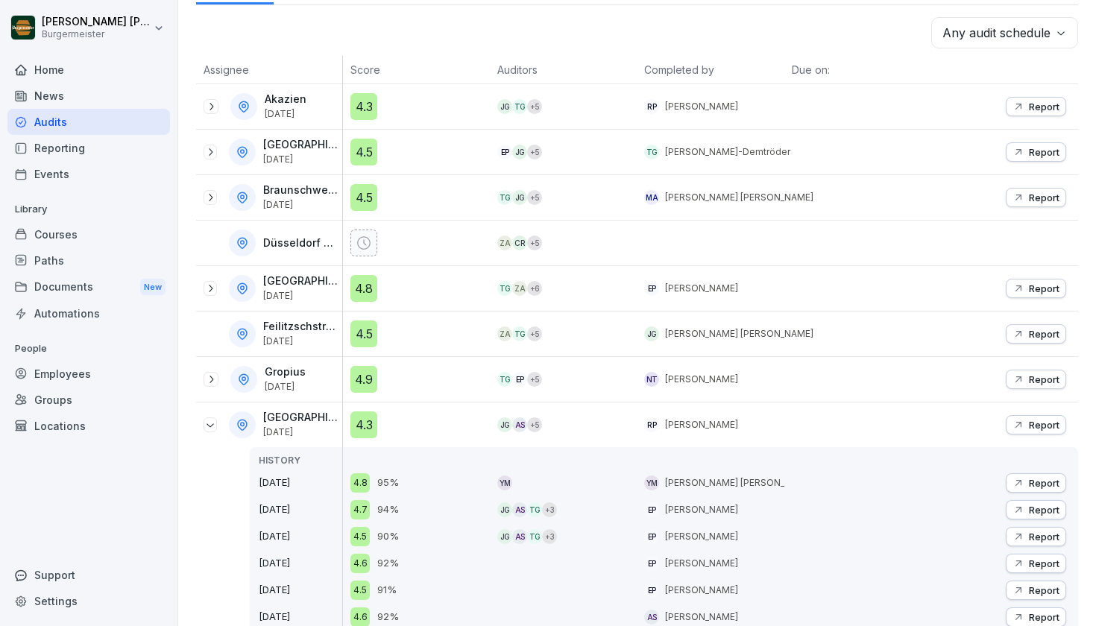
click at [1043, 426] on p "Report" at bounding box center [1044, 425] width 31 height 12
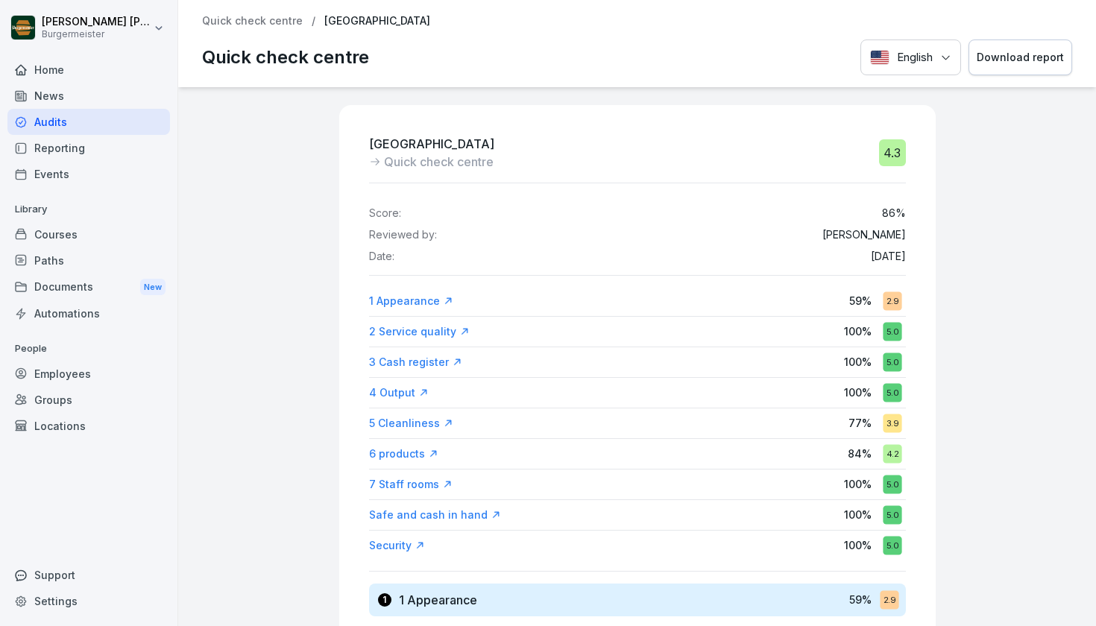
click at [411, 296] on div "1 Appearance" at bounding box center [411, 301] width 84 height 15
click at [406, 418] on div "5 Cleanliness" at bounding box center [411, 423] width 84 height 15
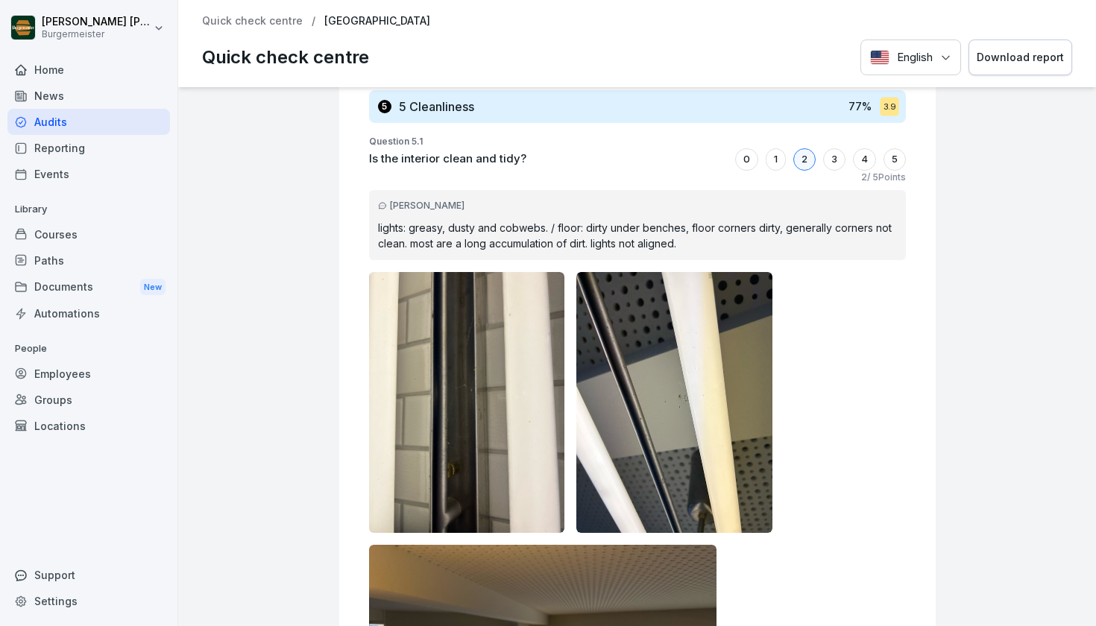
scroll to position [494, 0]
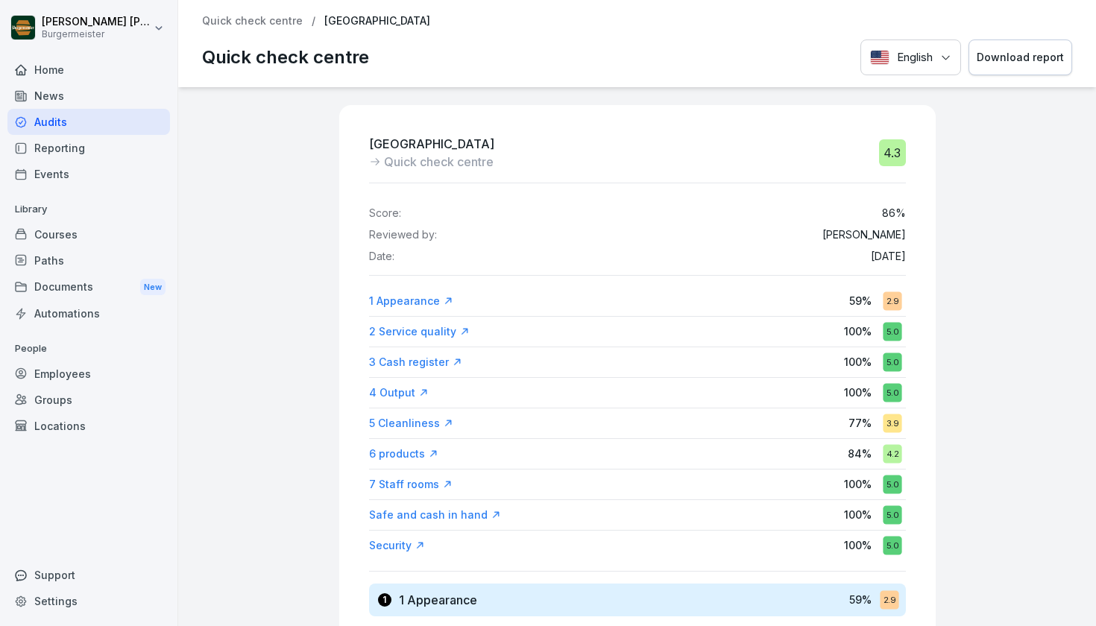
scroll to position [892, 0]
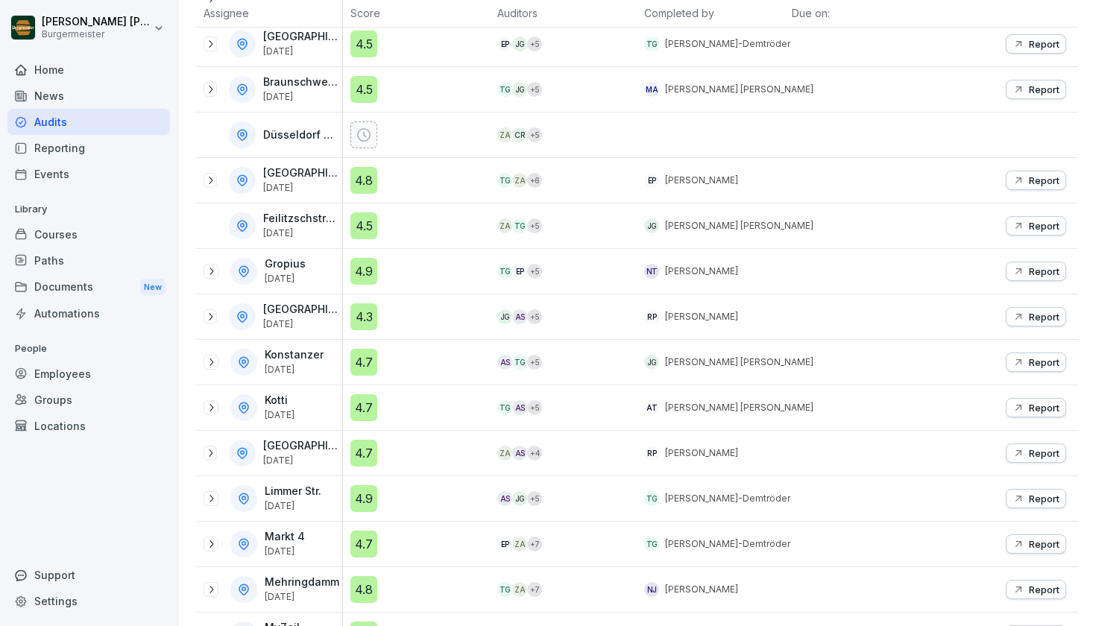
scroll to position [355, 0]
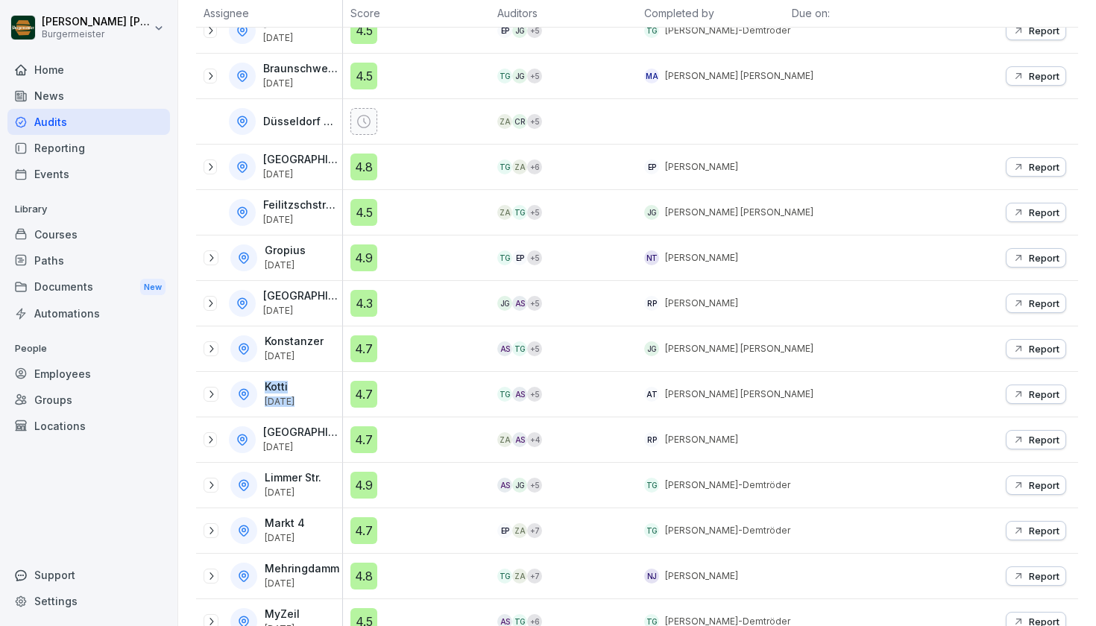
drag, startPoint x: 280, startPoint y: 391, endPoint x: 288, endPoint y: 399, distance: 11.1
click at [288, 399] on div "Kotti Oct 11, 2025" at bounding box center [281, 394] width 33 height 26
click at [288, 399] on p "[DATE]" at bounding box center [280, 402] width 30 height 10
click at [214, 397] on icon at bounding box center [211, 394] width 12 height 12
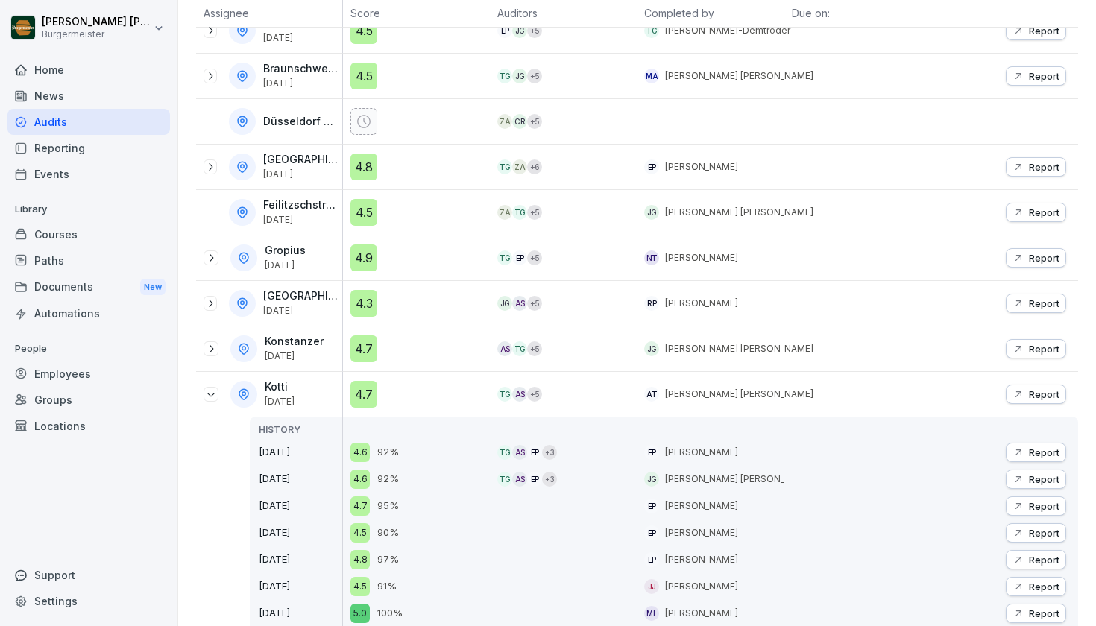
drag, startPoint x: 701, startPoint y: 400, endPoint x: 795, endPoint y: 373, distance: 98.2
click at [795, 373] on tr "Kotti Oct 11, 2025 HISTORY Sep 20, 2025 Aug 11, 2025 Jul 13, 2025 Jun 16, 2025 …" at bounding box center [637, 532] width 882 height 321
click at [795, 373] on div at bounding box center [857, 532] width 147 height 321
click at [211, 393] on icon at bounding box center [211, 394] width 12 height 12
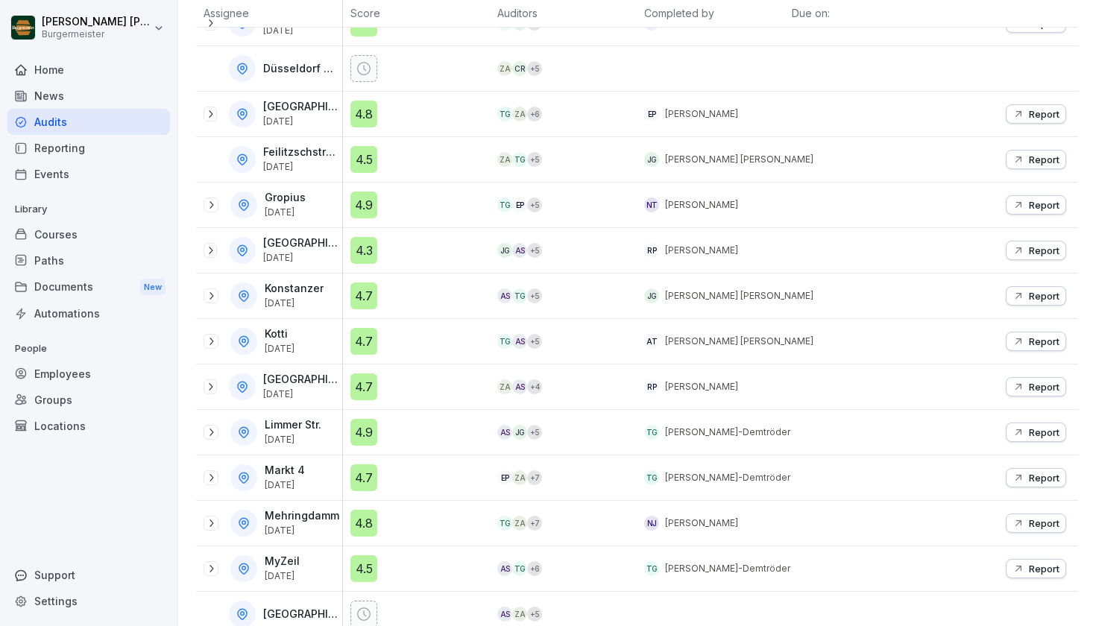
scroll to position [455, 0]
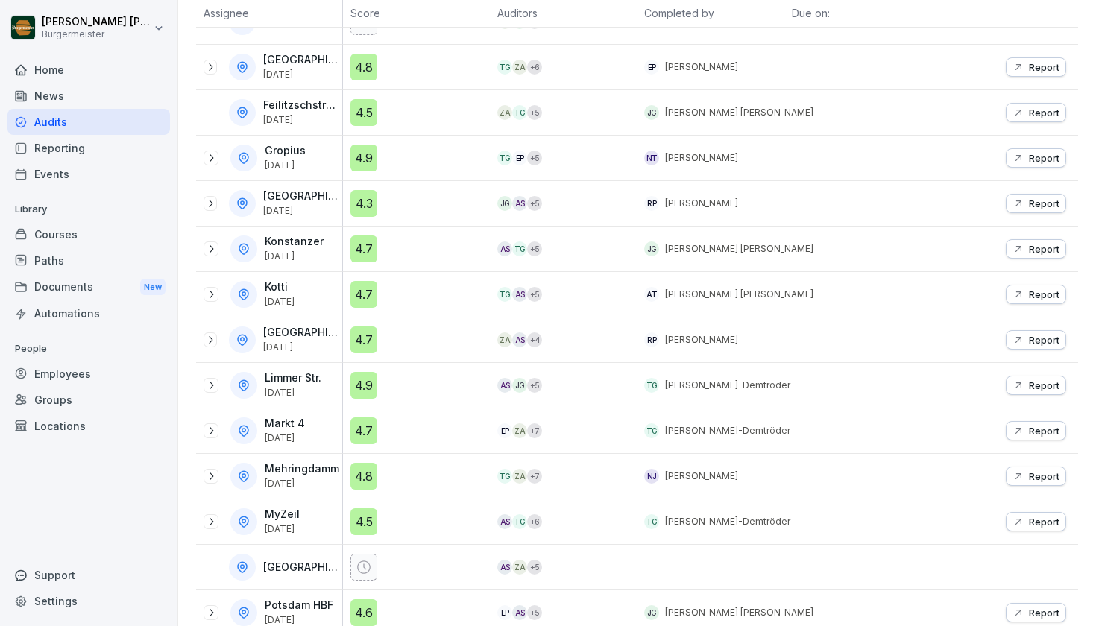
drag, startPoint x: 281, startPoint y: 382, endPoint x: 299, endPoint y: 393, distance: 21.1
click at [299, 393] on div "Limmer Str. Sep 12, 2025" at bounding box center [295, 385] width 60 height 26
click at [299, 393] on p "[DATE]" at bounding box center [293, 393] width 57 height 10
drag, startPoint x: 291, startPoint y: 417, endPoint x: 309, endPoint y: 432, distance: 22.7
click at [309, 432] on div "Markt 4 Oct 8, 2025" at bounding box center [269, 431] width 146 height 45
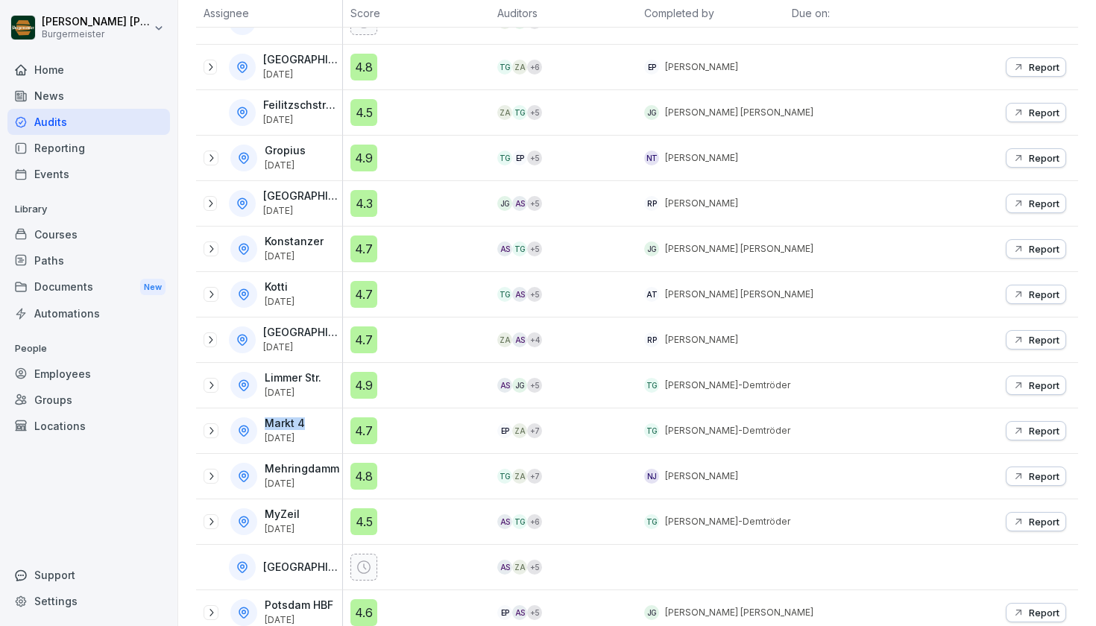
click at [308, 432] on div "Markt 4 Oct 8, 2025" at bounding box center [286, 430] width 43 height 26
click at [209, 432] on icon at bounding box center [211, 431] width 12 height 12
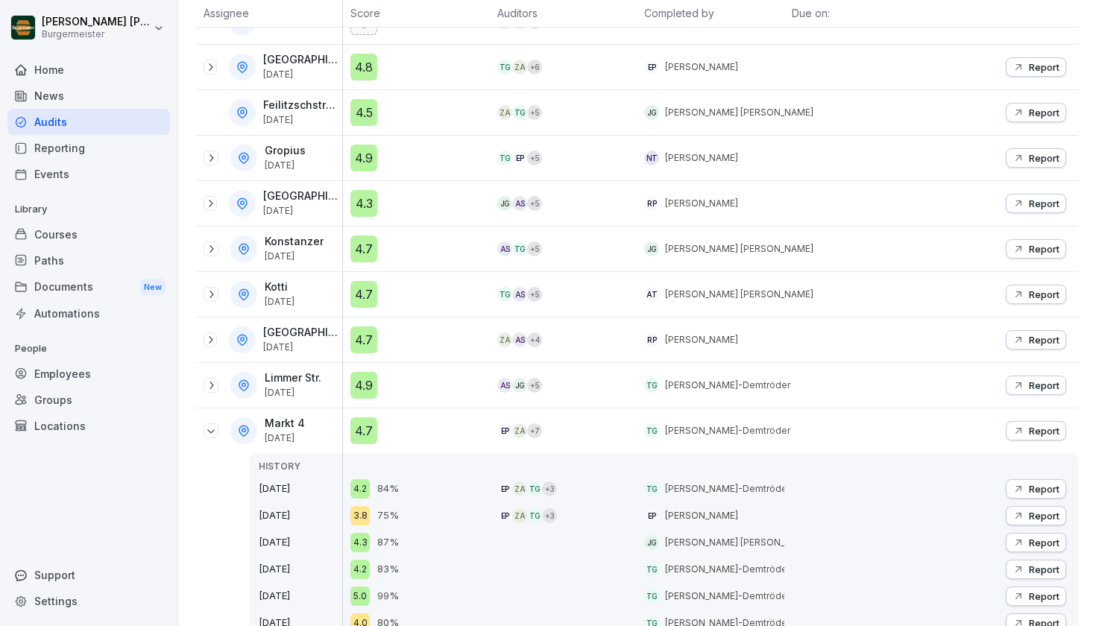
click at [1036, 429] on p "Report" at bounding box center [1044, 431] width 31 height 12
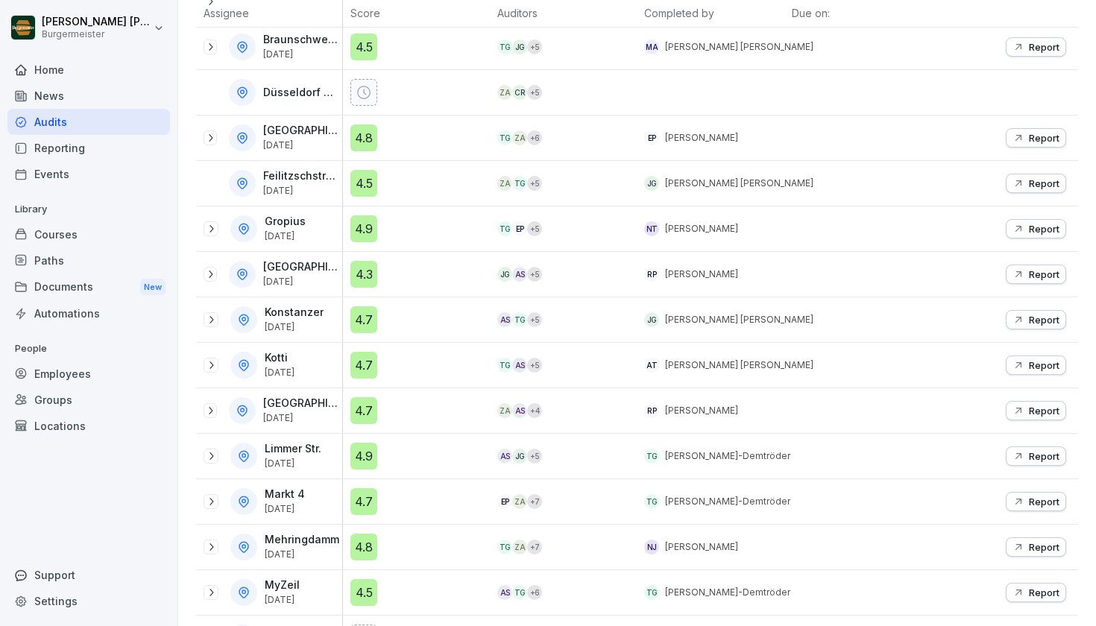
scroll to position [391, 0]
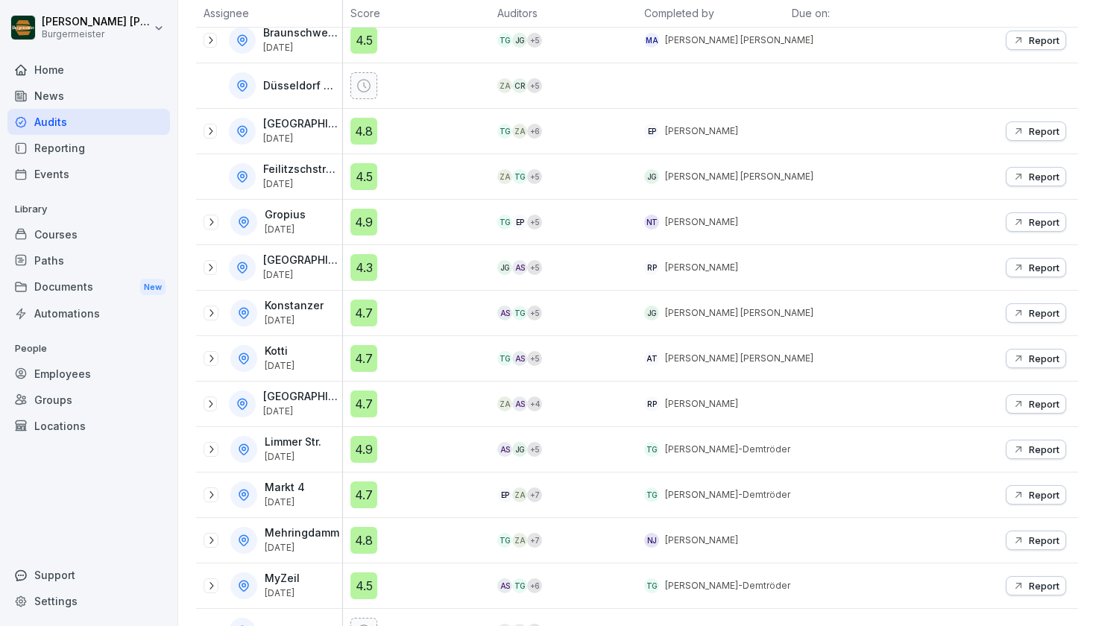
click at [215, 403] on icon at bounding box center [210, 404] width 12 height 12
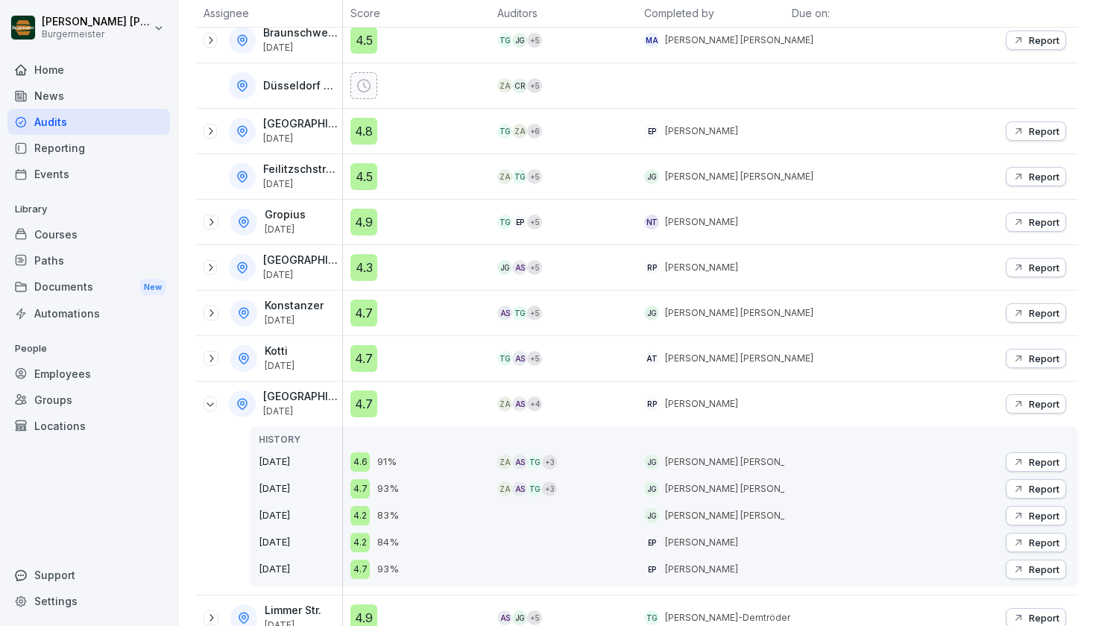
click at [1031, 401] on p "Report" at bounding box center [1044, 404] width 31 height 12
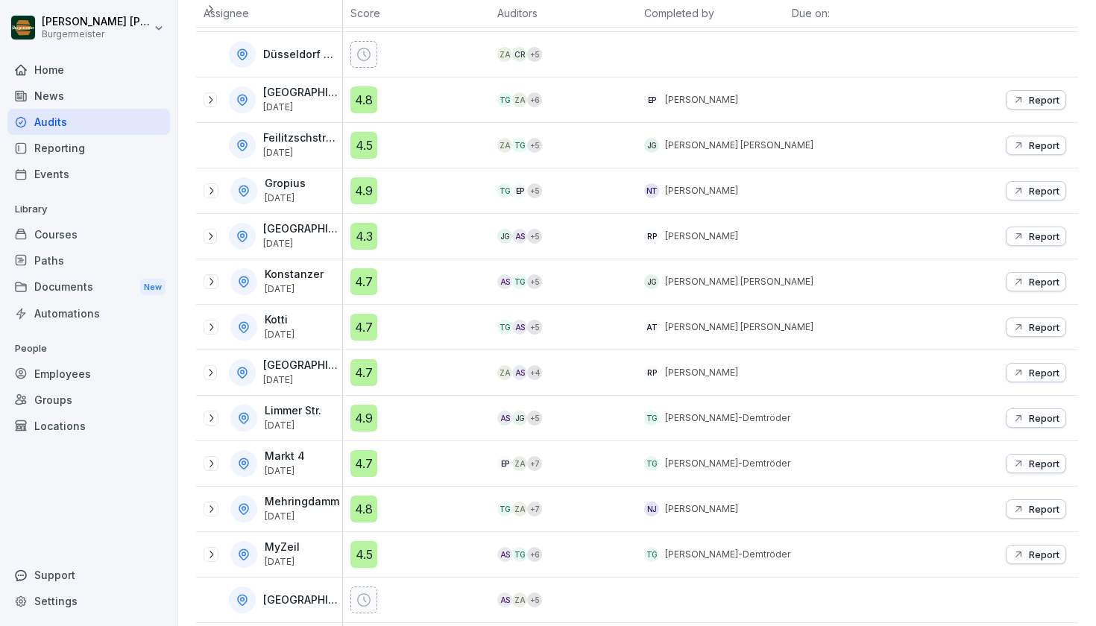
scroll to position [450, 0]
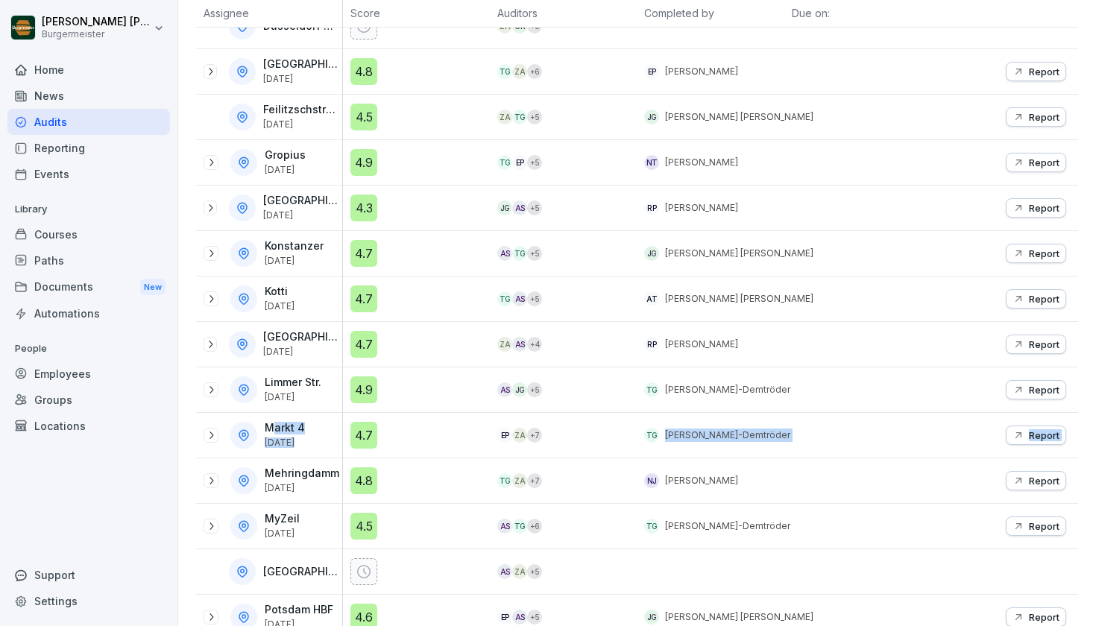
drag, startPoint x: 273, startPoint y: 431, endPoint x: 319, endPoint y: 460, distance: 54.6
click at [320, 460] on tbody "Akazien Oct 11, 2025 4.3 JG TG + 5 RP Raphael Pleger Report Alexanderplatz Sep …" at bounding box center [637, 390] width 882 height 1046
click at [309, 450] on div "Markt 4 Oct 8, 2025" at bounding box center [269, 435] width 146 height 45
drag, startPoint x: 278, startPoint y: 426, endPoint x: 312, endPoint y: 450, distance: 41.2
click at [312, 450] on div "Markt 4 Oct 8, 2025" at bounding box center [269, 435] width 146 height 45
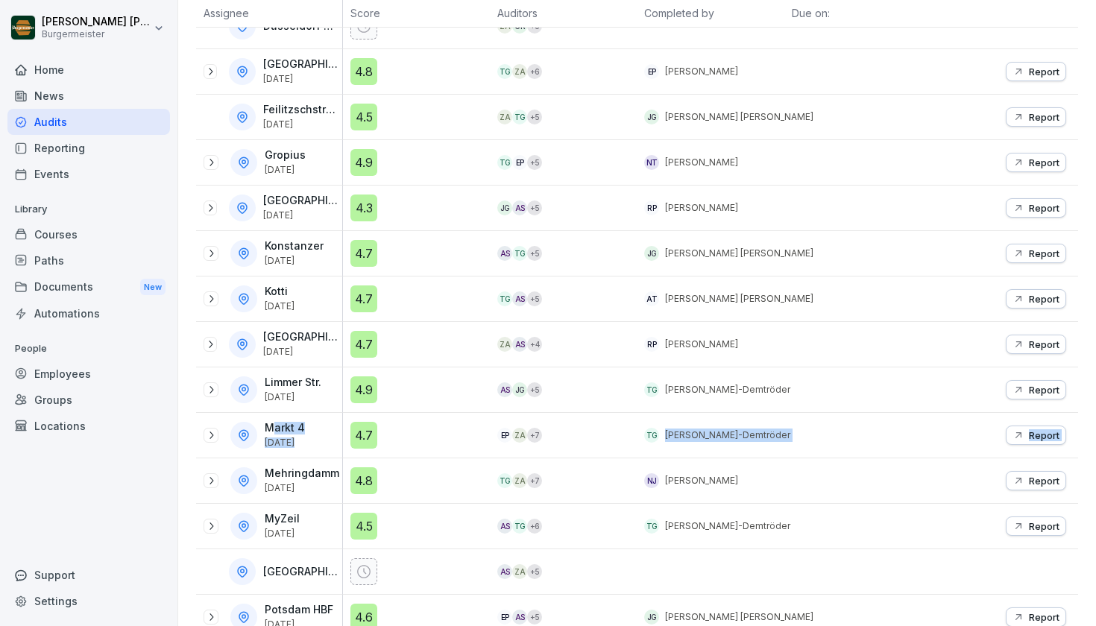
click at [312, 450] on div "Markt 4 Oct 8, 2025" at bounding box center [269, 435] width 146 height 45
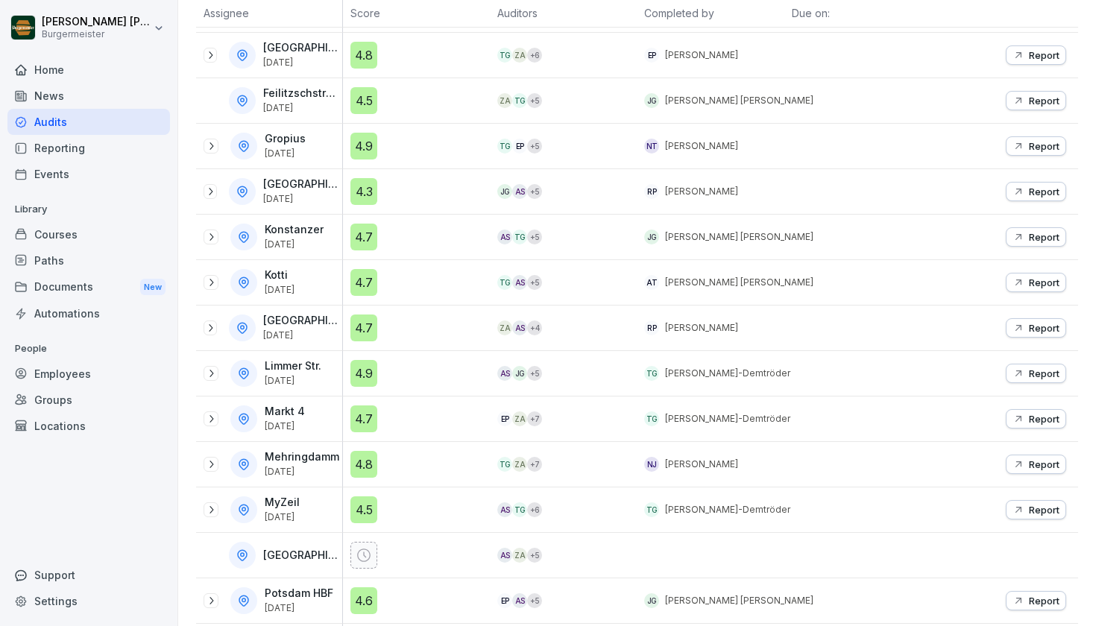
scroll to position [470, 0]
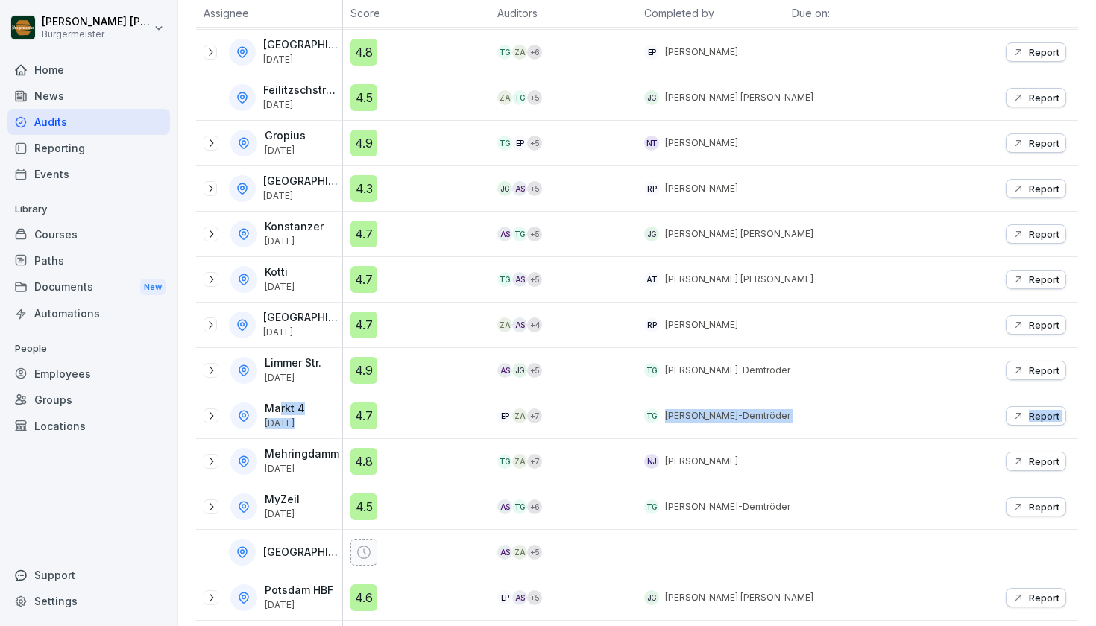
drag, startPoint x: 282, startPoint y: 412, endPoint x: 320, endPoint y: 440, distance: 47.0
click at [320, 440] on tbody "Akazien Oct 11, 2025 4.3 JG TG + 5 RP Raphael Pleger Report Alexanderplatz Sep …" at bounding box center [637, 371] width 882 height 1046
click at [321, 440] on div "Mehringdamm Oct 1, 2025" at bounding box center [269, 461] width 146 height 45
drag, startPoint x: 285, startPoint y: 414, endPoint x: 305, endPoint y: 425, distance: 23.0
click at [305, 425] on div "Markt 4 Oct 8, 2025" at bounding box center [286, 416] width 43 height 26
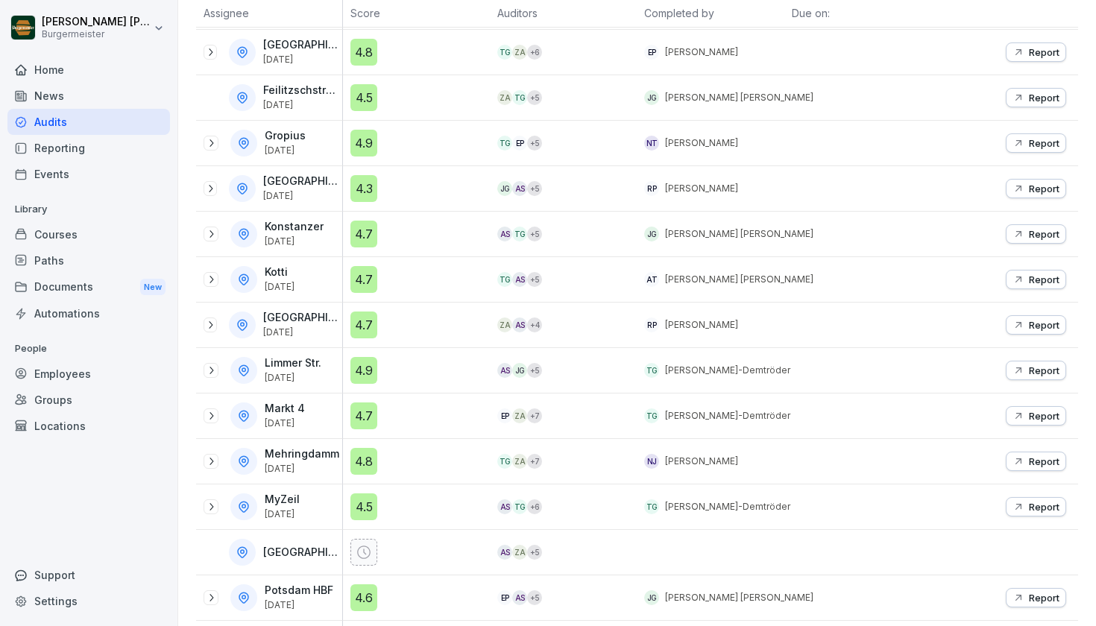
click at [305, 425] on p "[DATE]" at bounding box center [285, 423] width 40 height 10
drag, startPoint x: 297, startPoint y: 412, endPoint x: 318, endPoint y: 424, distance: 23.4
click at [318, 424] on div "Markt 4 Oct 8, 2025" at bounding box center [273, 416] width 139 height 27
drag, startPoint x: 318, startPoint y: 424, endPoint x: 274, endPoint y: 420, distance: 44.1
click at [317, 424] on div "Markt 4 Oct 8, 2025" at bounding box center [273, 416] width 139 height 27
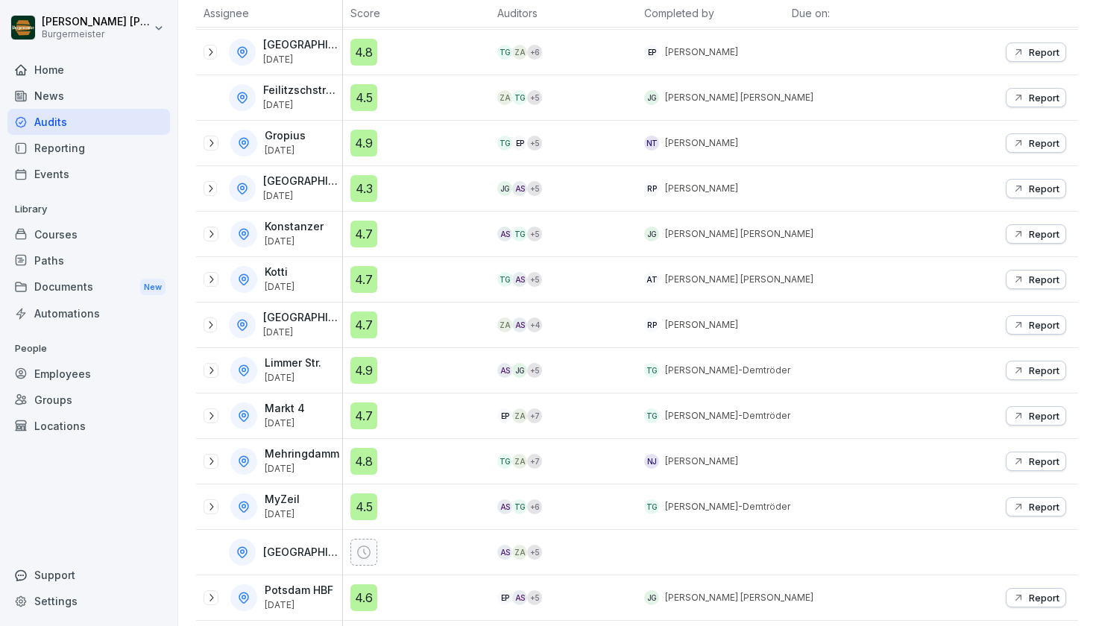
drag, startPoint x: 276, startPoint y: 408, endPoint x: 294, endPoint y: 418, distance: 21.4
click at [294, 418] on div "Markt 4 Oct 8, 2025" at bounding box center [286, 416] width 43 height 26
click at [294, 418] on p "[DATE]" at bounding box center [285, 423] width 40 height 10
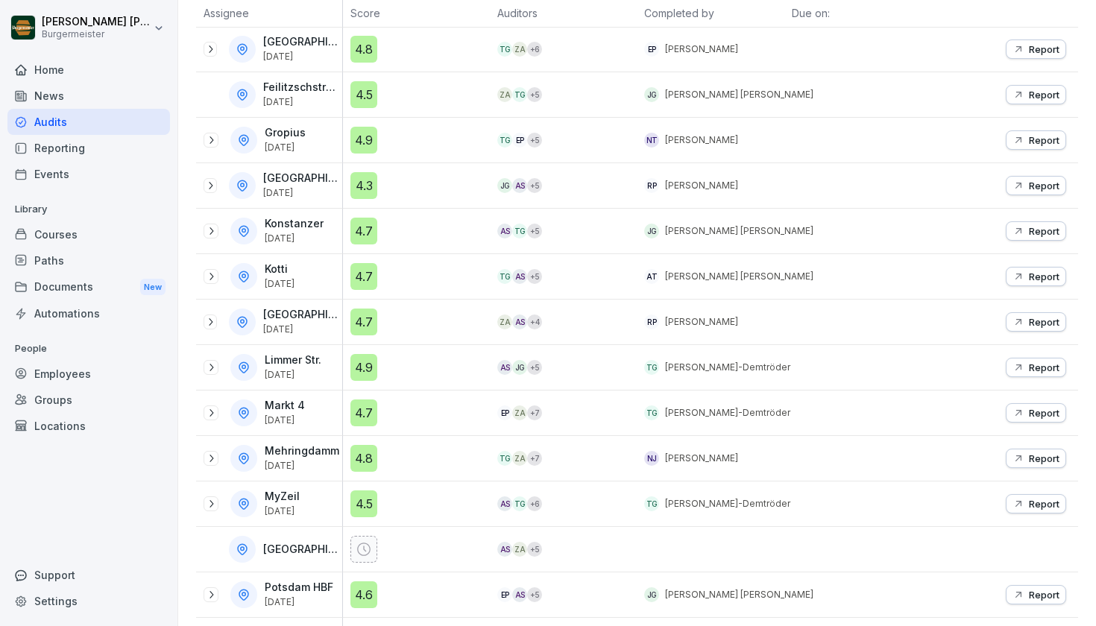
scroll to position [476, 0]
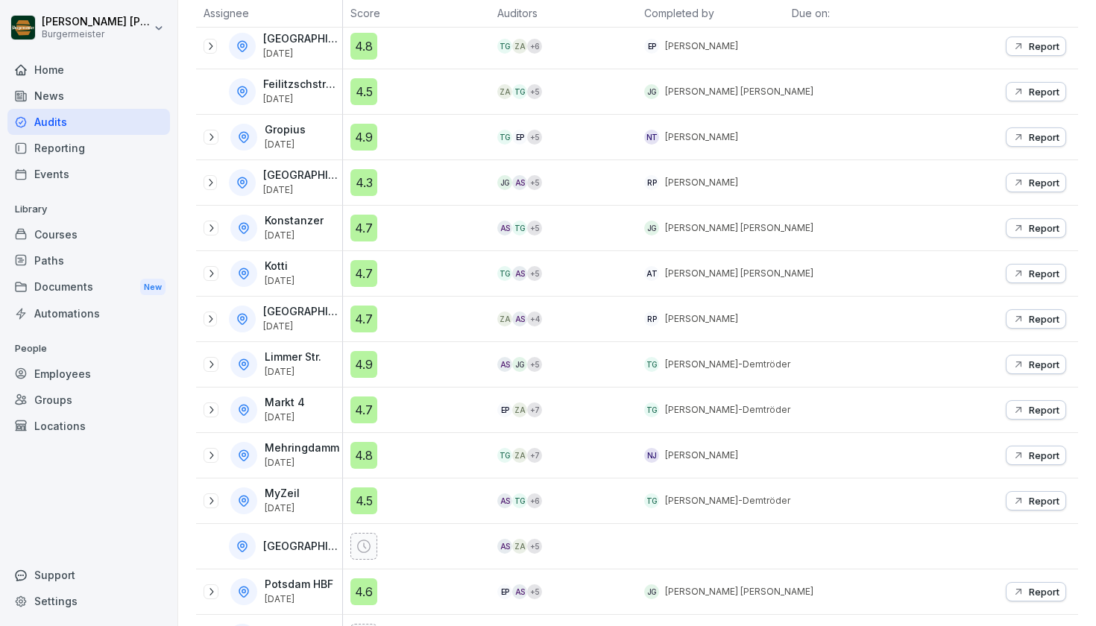
drag, startPoint x: 280, startPoint y: 409, endPoint x: 296, endPoint y: 416, distance: 17.7
click at [296, 416] on div "Markt 4 Oct 8, 2025" at bounding box center [286, 410] width 43 height 26
click at [296, 416] on p "[DATE]" at bounding box center [285, 417] width 40 height 10
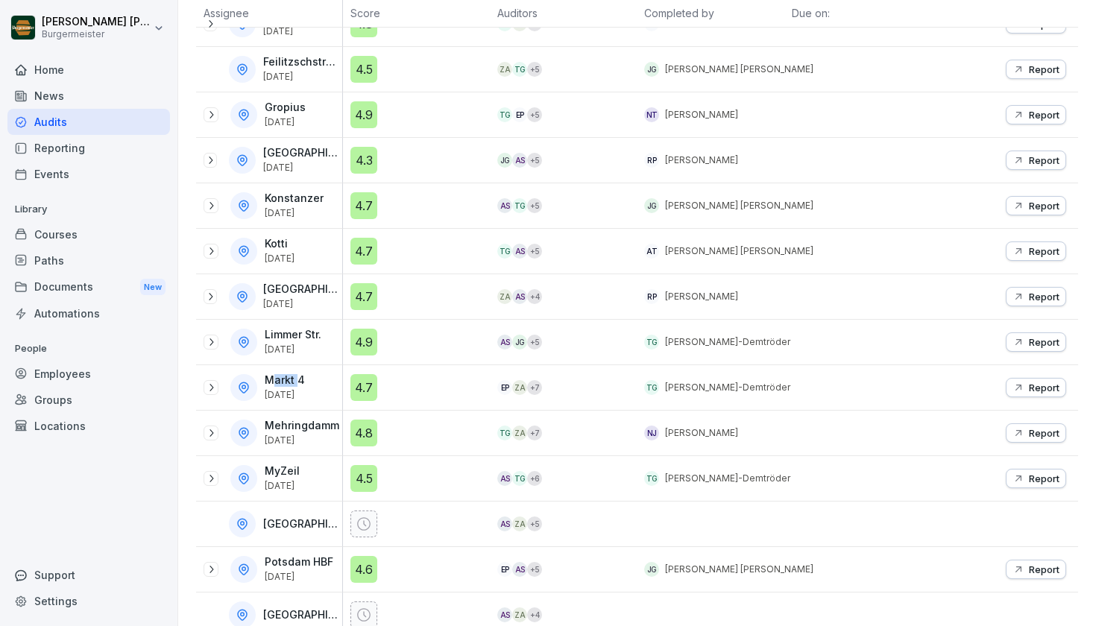
click at [296, 385] on p "Markt 4" at bounding box center [285, 380] width 40 height 13
click at [296, 386] on p "Markt 4" at bounding box center [285, 380] width 40 height 13
drag, startPoint x: 288, startPoint y: 394, endPoint x: 306, endPoint y: 400, distance: 17.9
click at [305, 400] on p "[DATE]" at bounding box center [285, 395] width 40 height 10
click at [307, 400] on div "Markt 4 Oct 8, 2025" at bounding box center [273, 387] width 139 height 27
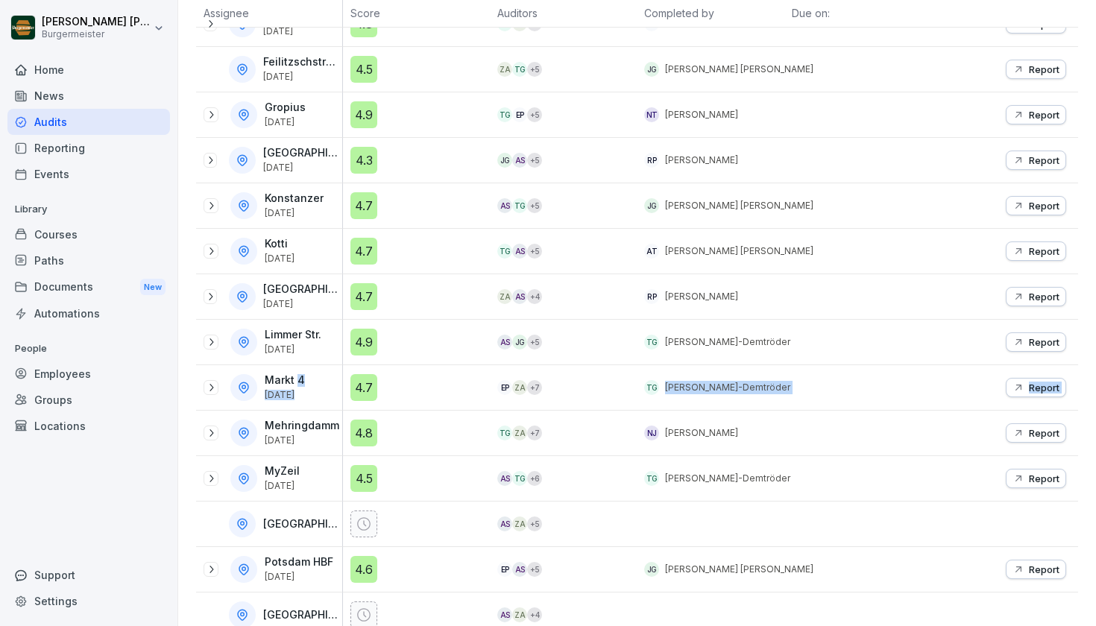
click at [318, 411] on tbody "Akazien Oct 11, 2025 4.3 JG TG + 5 RP Raphael Pleger Report Alexanderplatz Sep …" at bounding box center [637, 343] width 882 height 1046
click at [318, 411] on div "Mehringdamm Oct 1, 2025" at bounding box center [269, 433] width 146 height 45
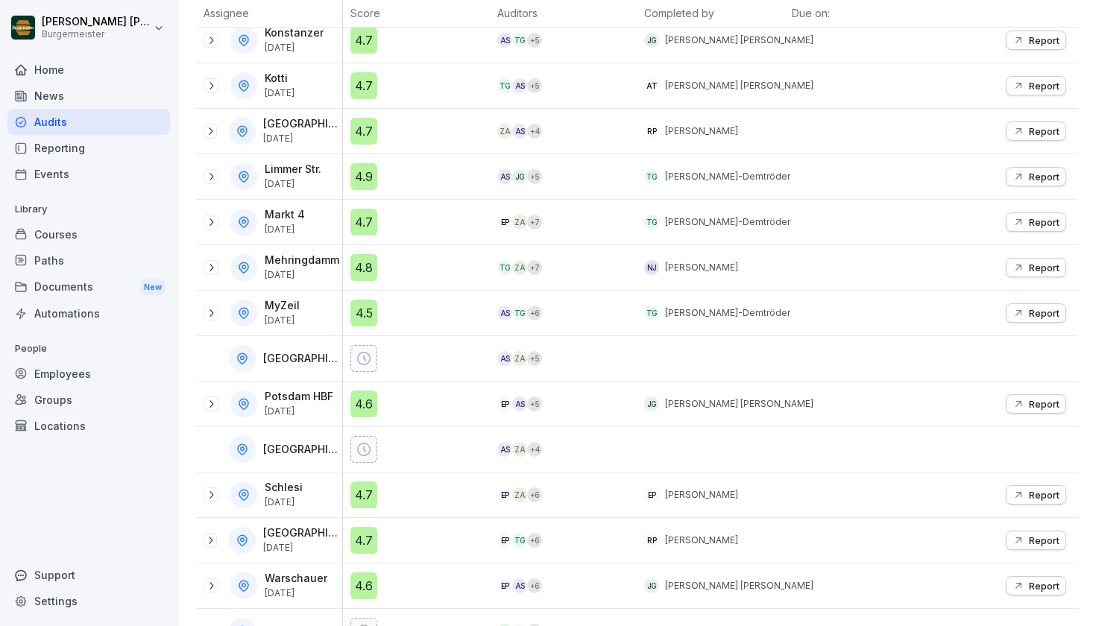
scroll to position [690, 0]
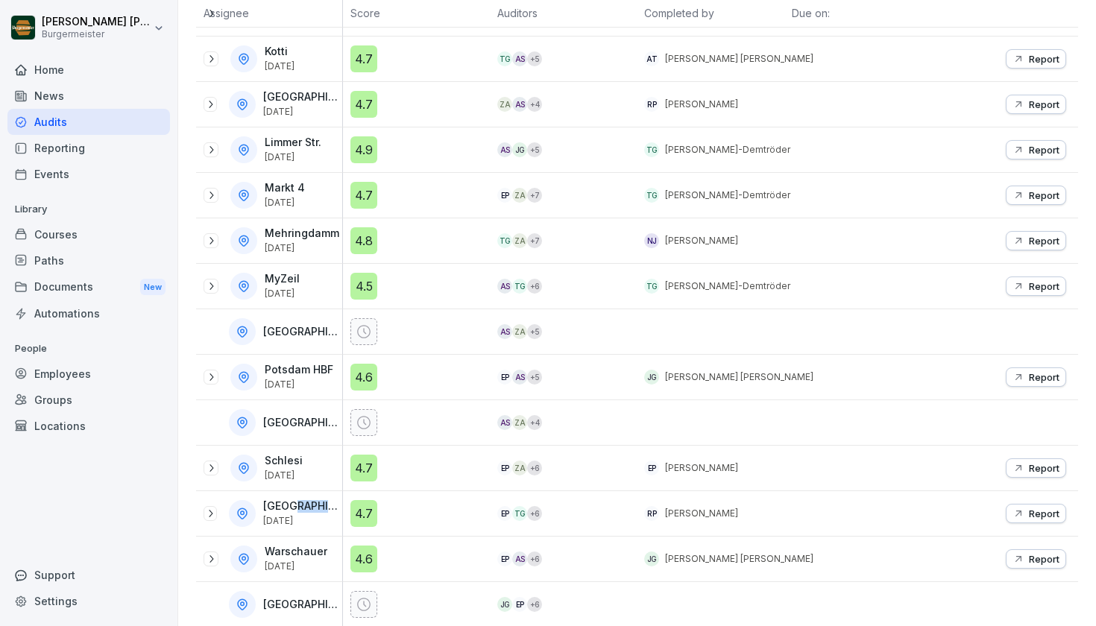
drag, startPoint x: 292, startPoint y: 507, endPoint x: 300, endPoint y: 515, distance: 11.6
click at [300, 515] on div "Schloßstraße Oct 7, 2025" at bounding box center [302, 513] width 79 height 26
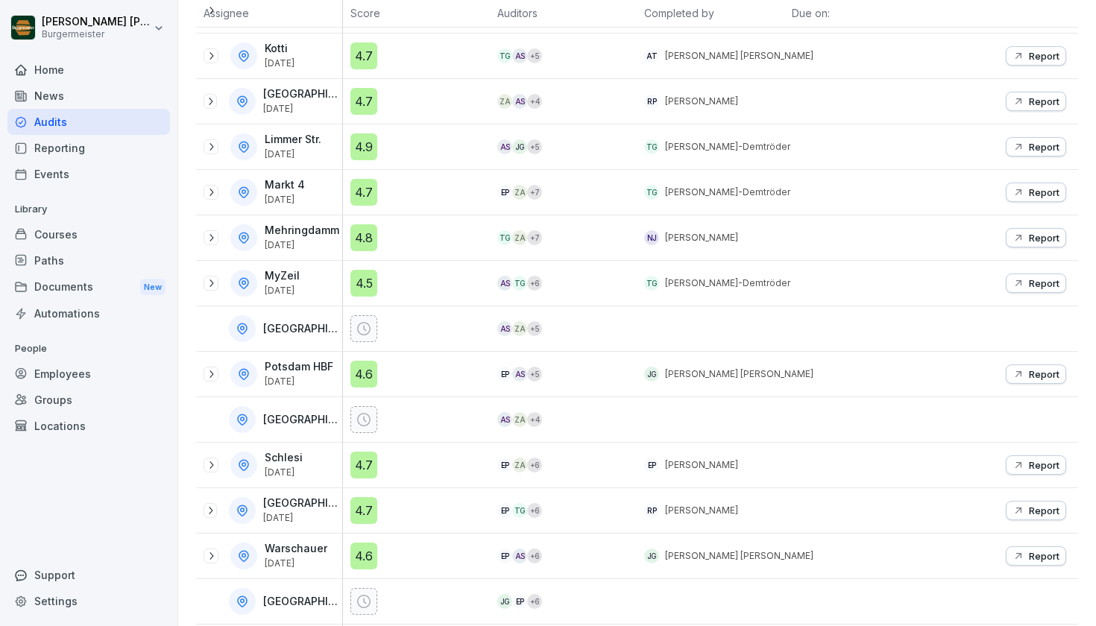
scroll to position [696, 0]
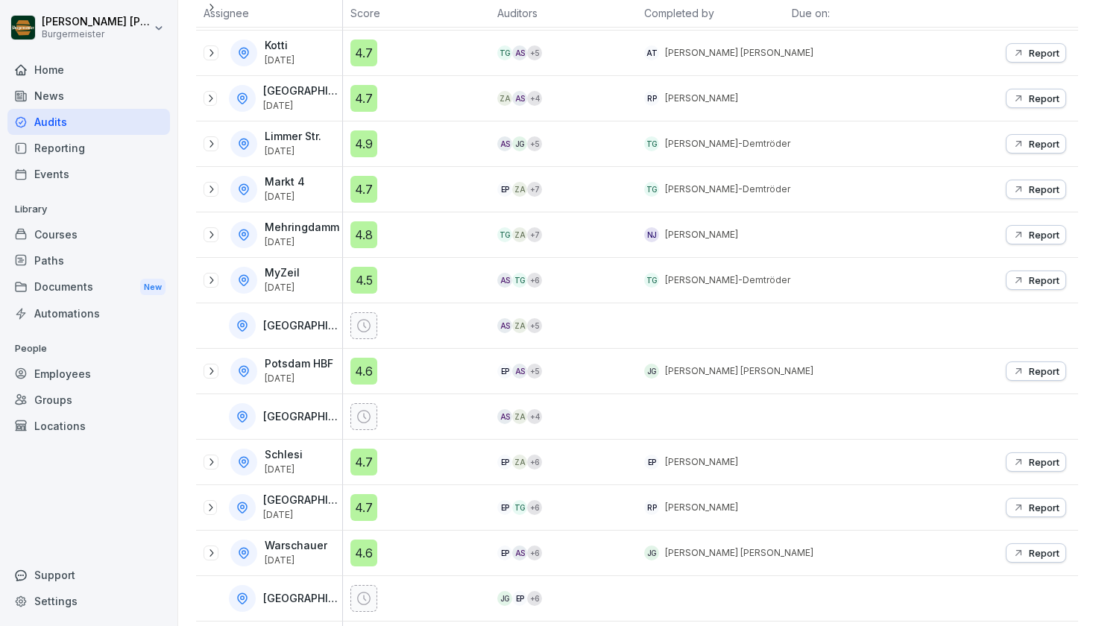
click at [217, 505] on div at bounding box center [210, 507] width 13 height 15
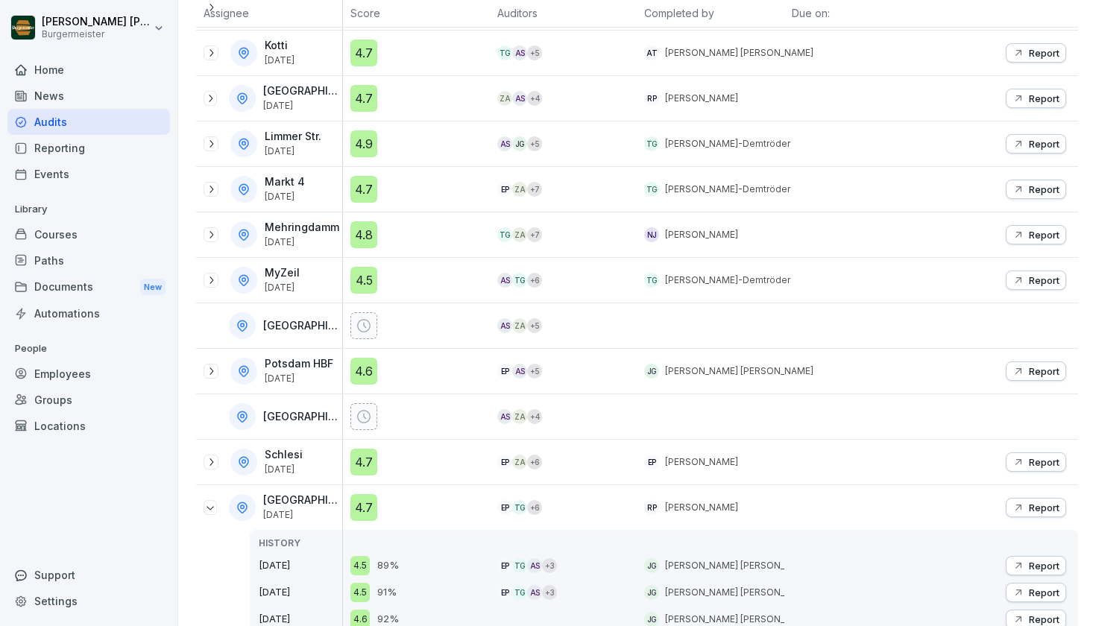
click at [1035, 508] on p "Report" at bounding box center [1044, 508] width 31 height 12
